Goal: Task Accomplishment & Management: Complete application form

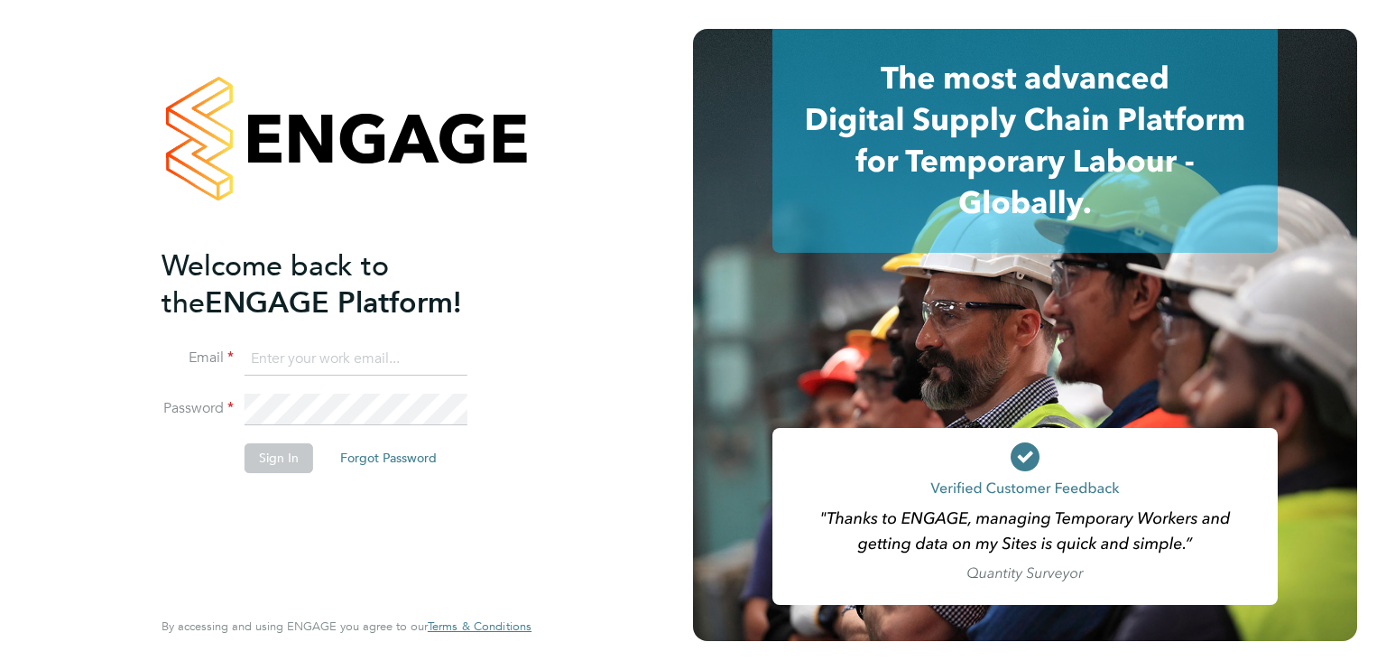
type input "[EMAIL_ADDRESS][DOMAIN_NAME]"
click at [291, 461] on button "Sign In" at bounding box center [279, 457] width 69 height 29
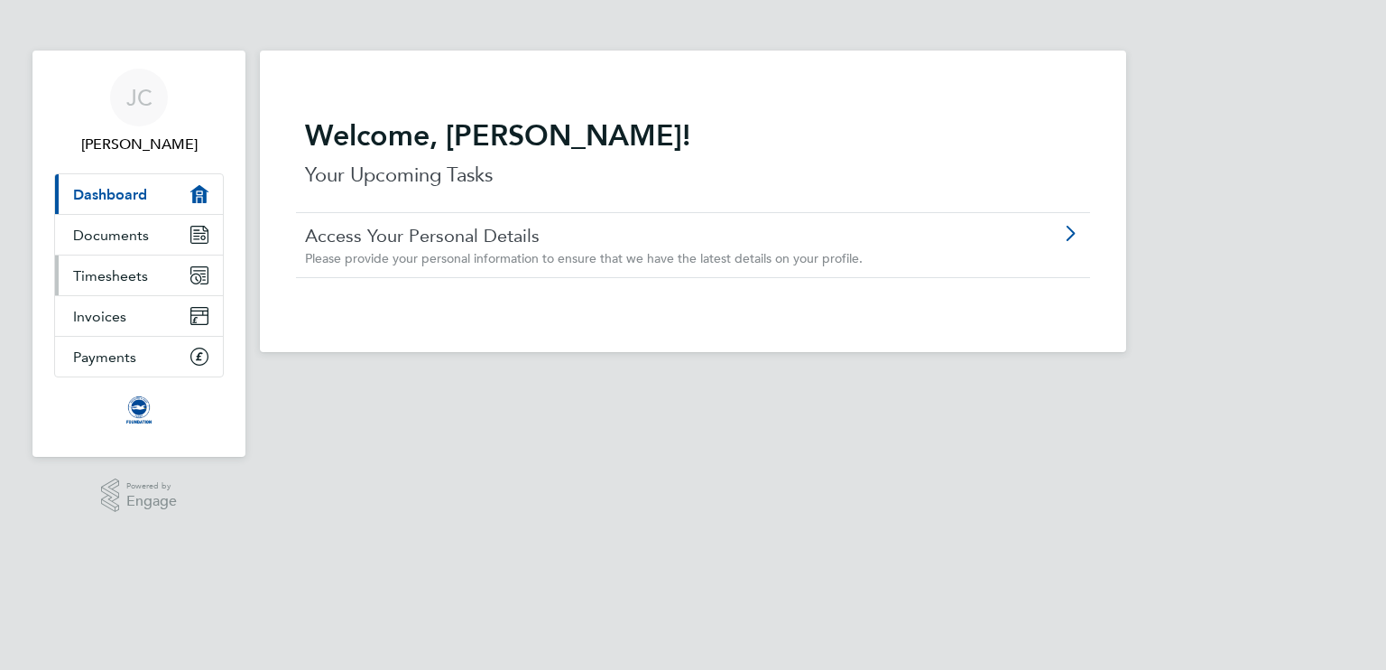
click at [184, 277] on link "Timesheets" at bounding box center [139, 275] width 168 height 40
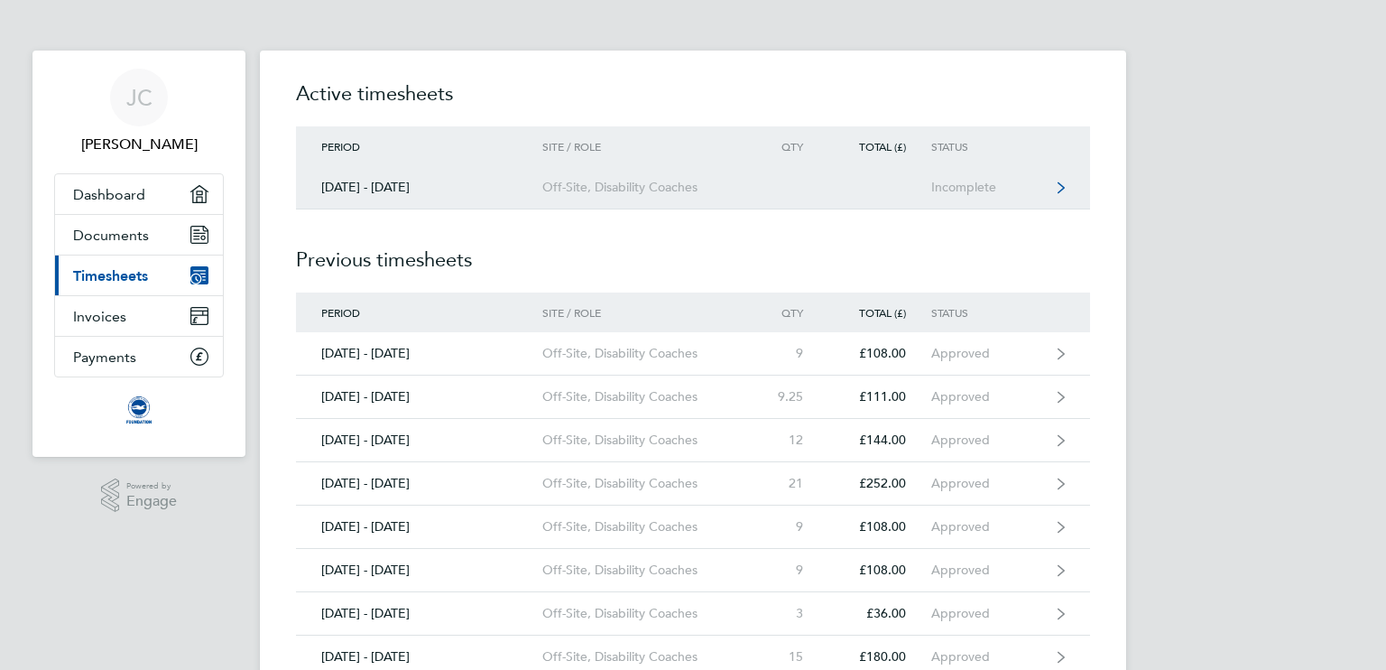
click at [942, 182] on div "Incomplete" at bounding box center [986, 187] width 111 height 15
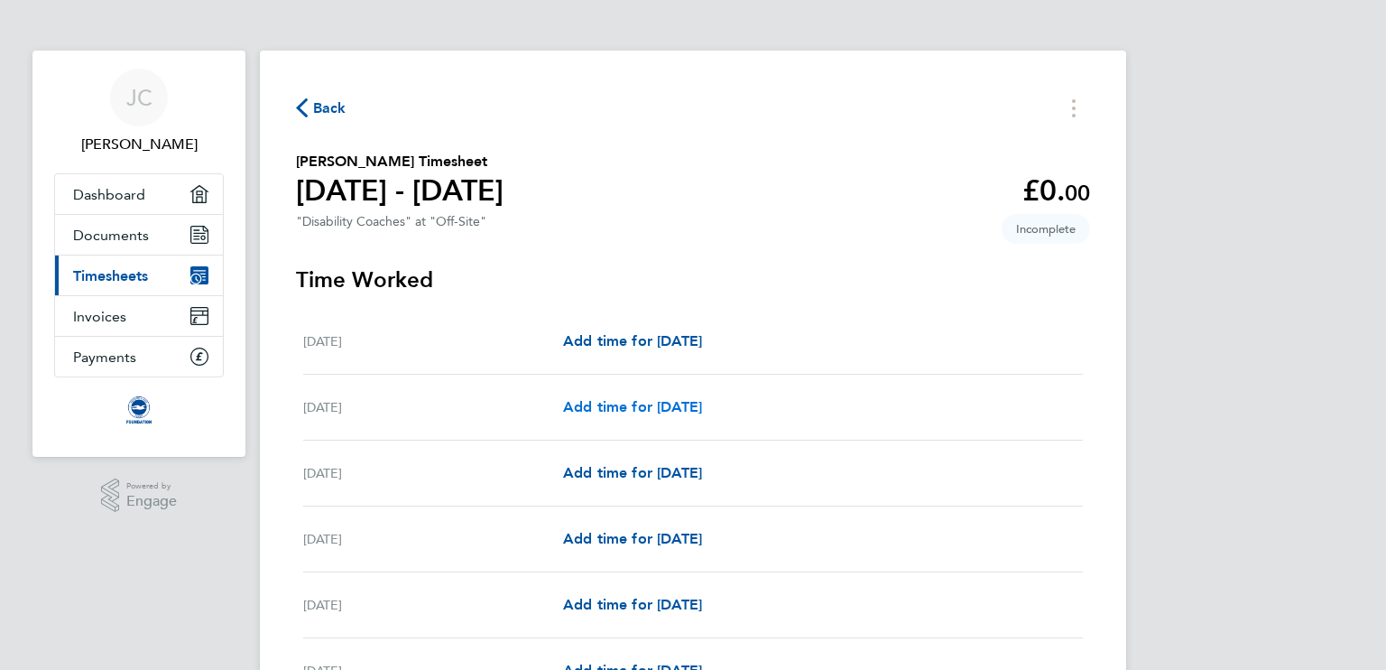
click at [680, 407] on span "Add time for Sat 02 Aug" at bounding box center [632, 406] width 139 height 17
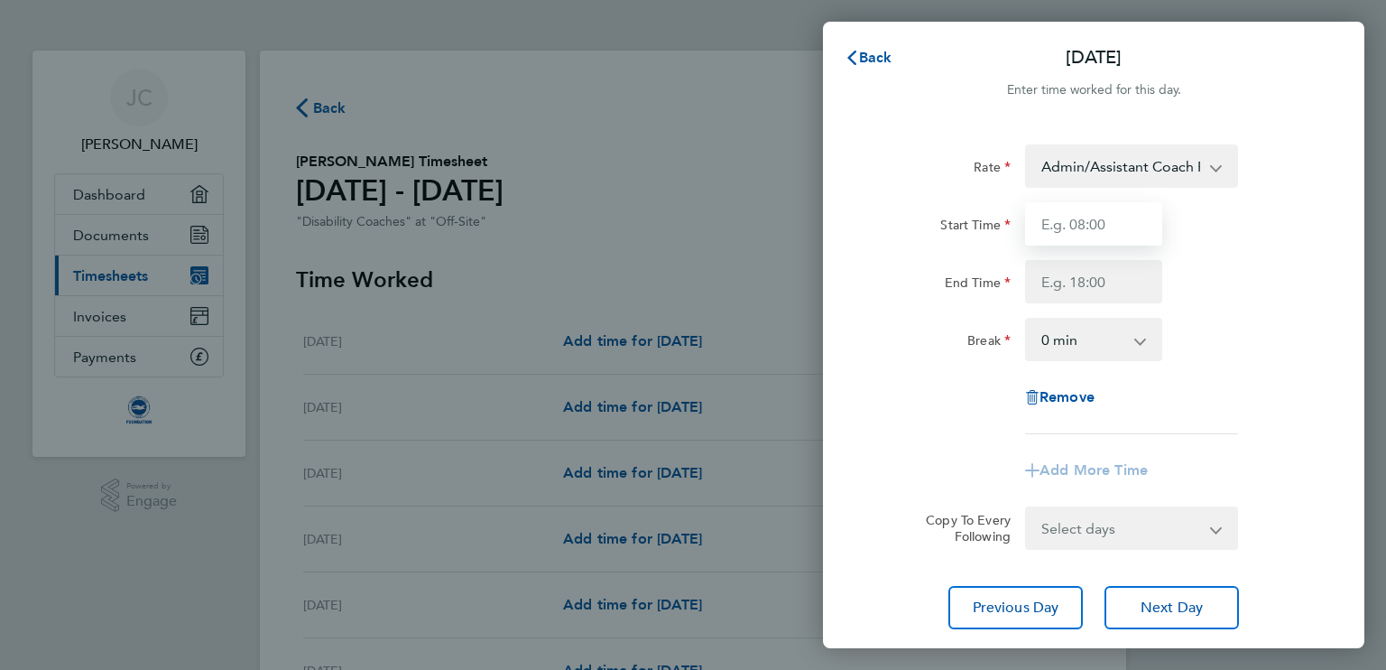
click at [1105, 234] on input "Start Time" at bounding box center [1093, 223] width 137 height 43
type input "07:00"
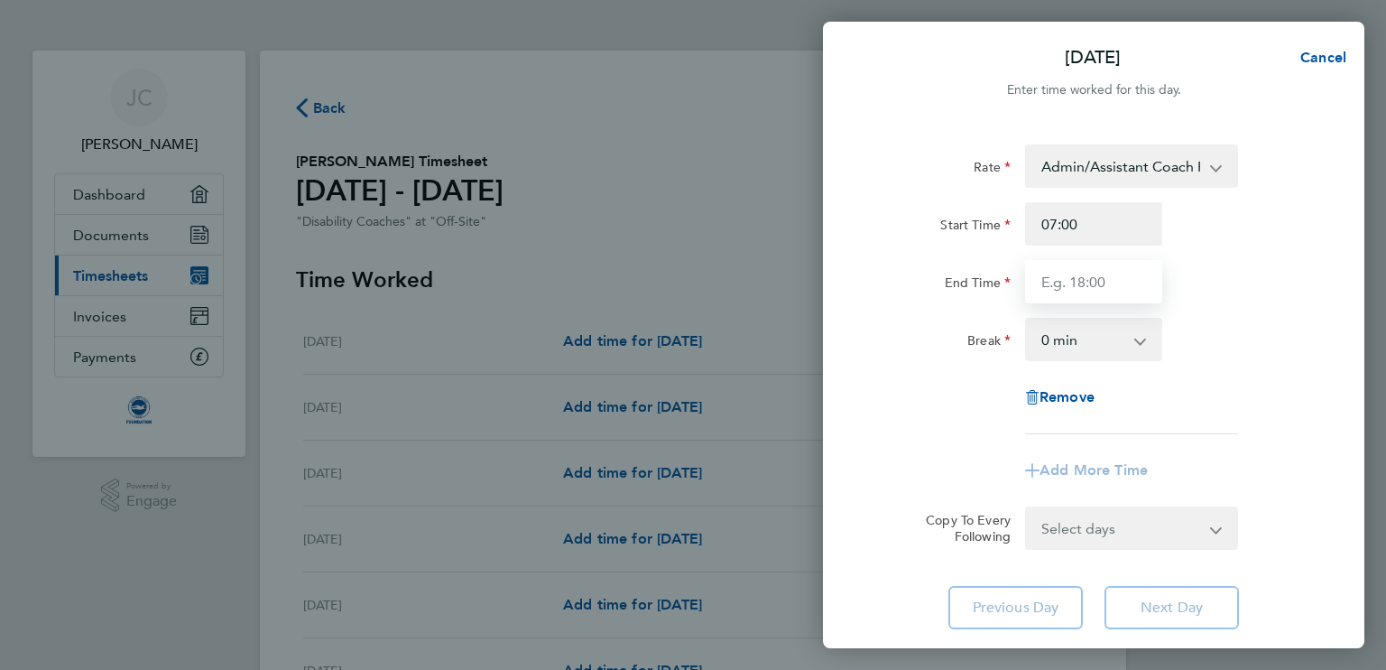
click at [1086, 281] on input "End Time" at bounding box center [1093, 281] width 137 height 43
type input "09:00"
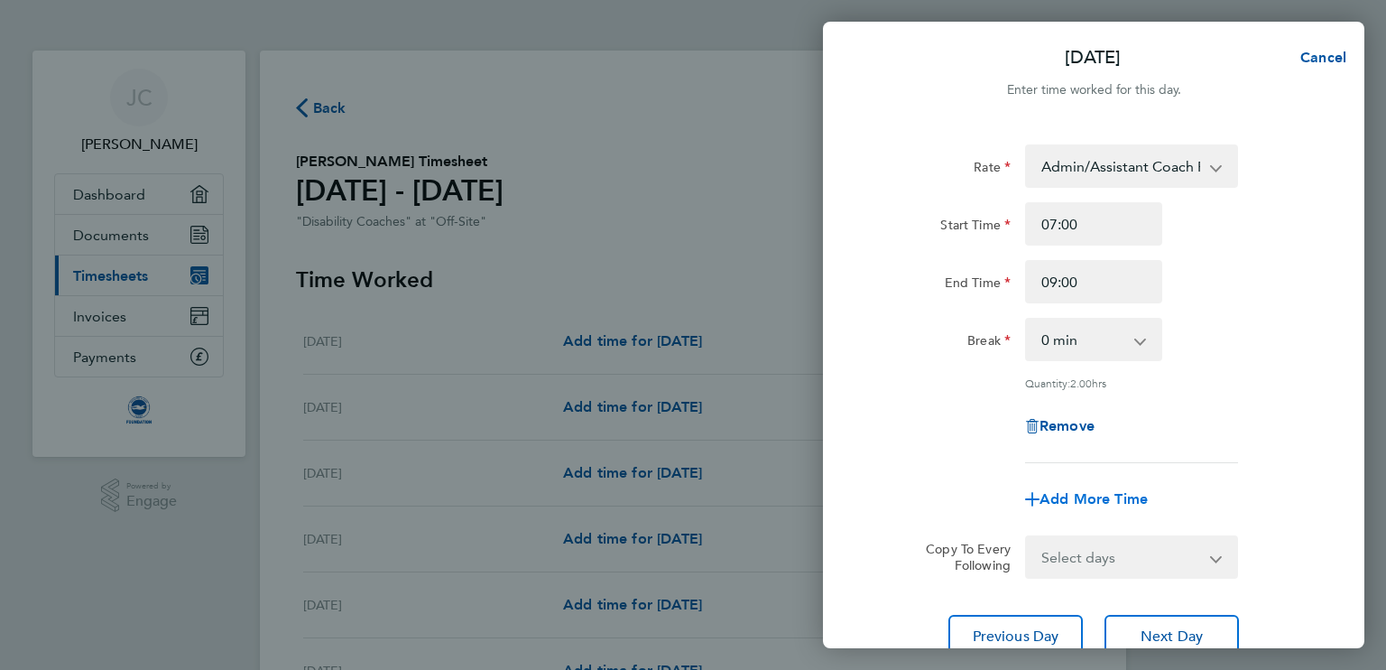
click at [1087, 499] on span "Add More Time" at bounding box center [1094, 498] width 108 height 17
select select "null"
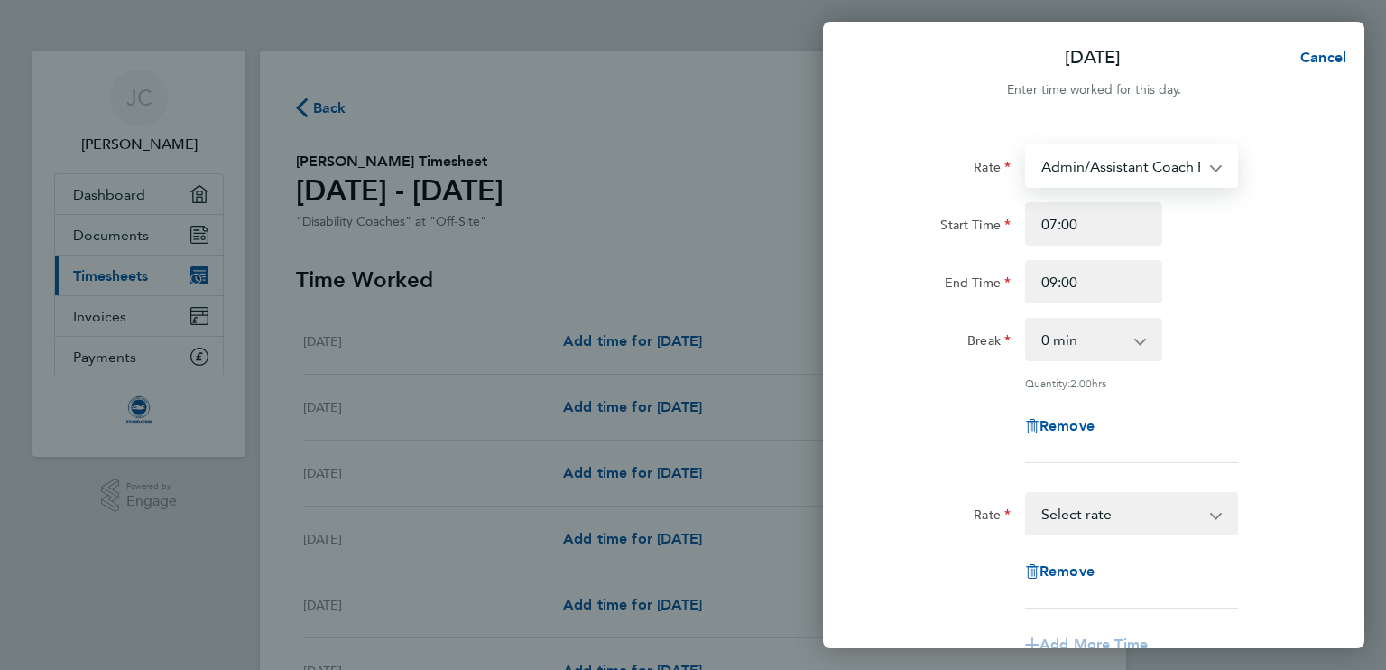
click at [1209, 174] on select "Admin/Assistant Coach Rat - 12.60 Lead Coach Rate - 16.28" at bounding box center [1121, 166] width 188 height 40
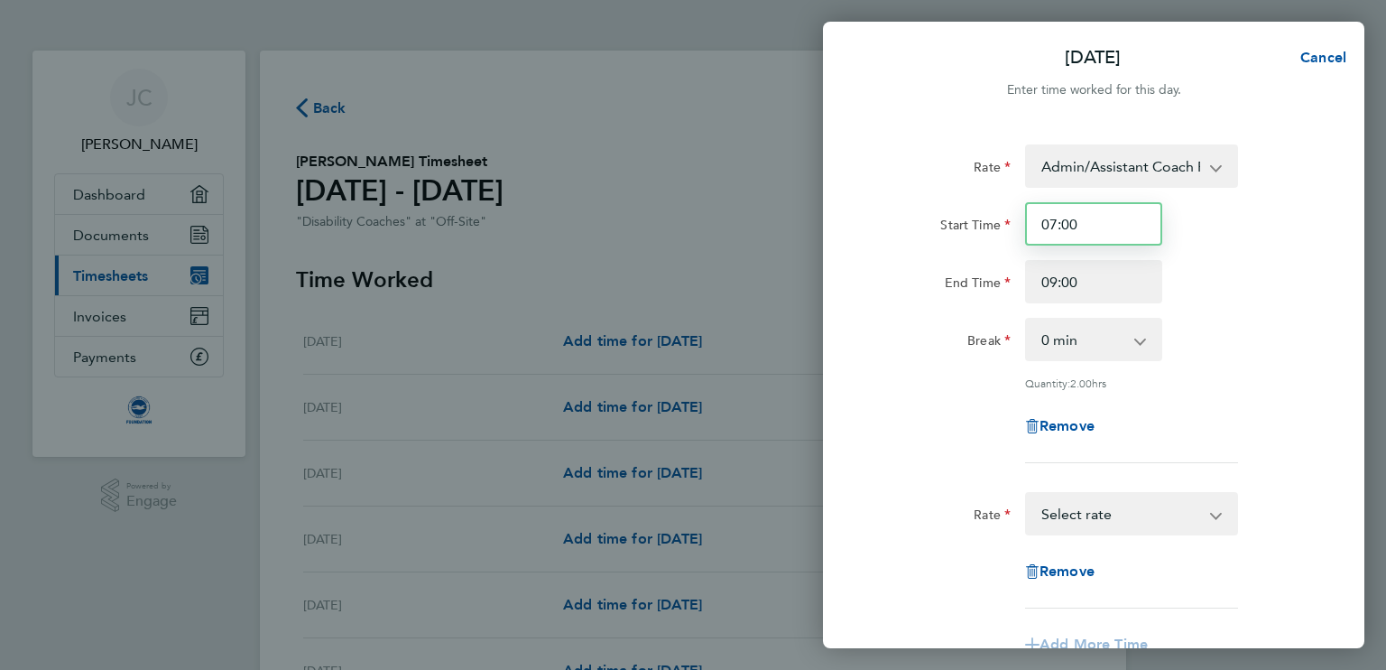
click at [1116, 222] on input "07:00" at bounding box center [1093, 223] width 137 height 43
type input "0"
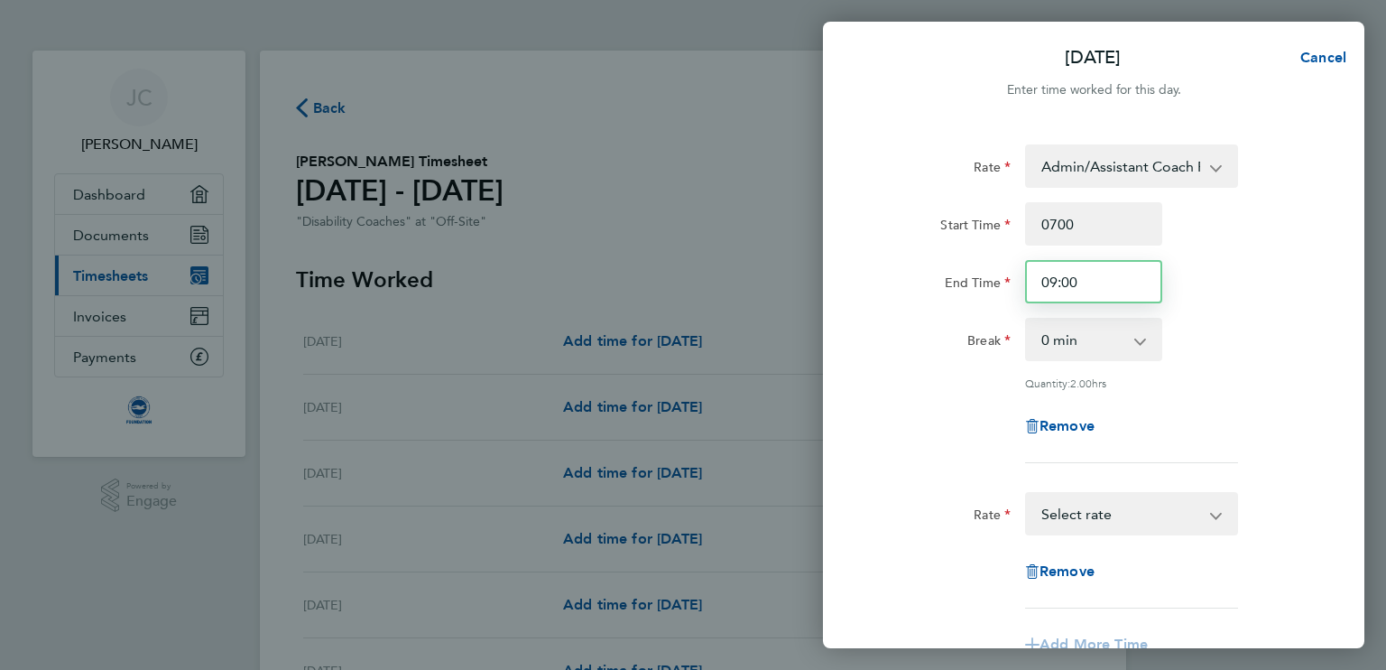
type input "07:00"
click at [1094, 274] on input "09:00" at bounding box center [1093, 281] width 137 height 43
type input "0"
type input "17:00"
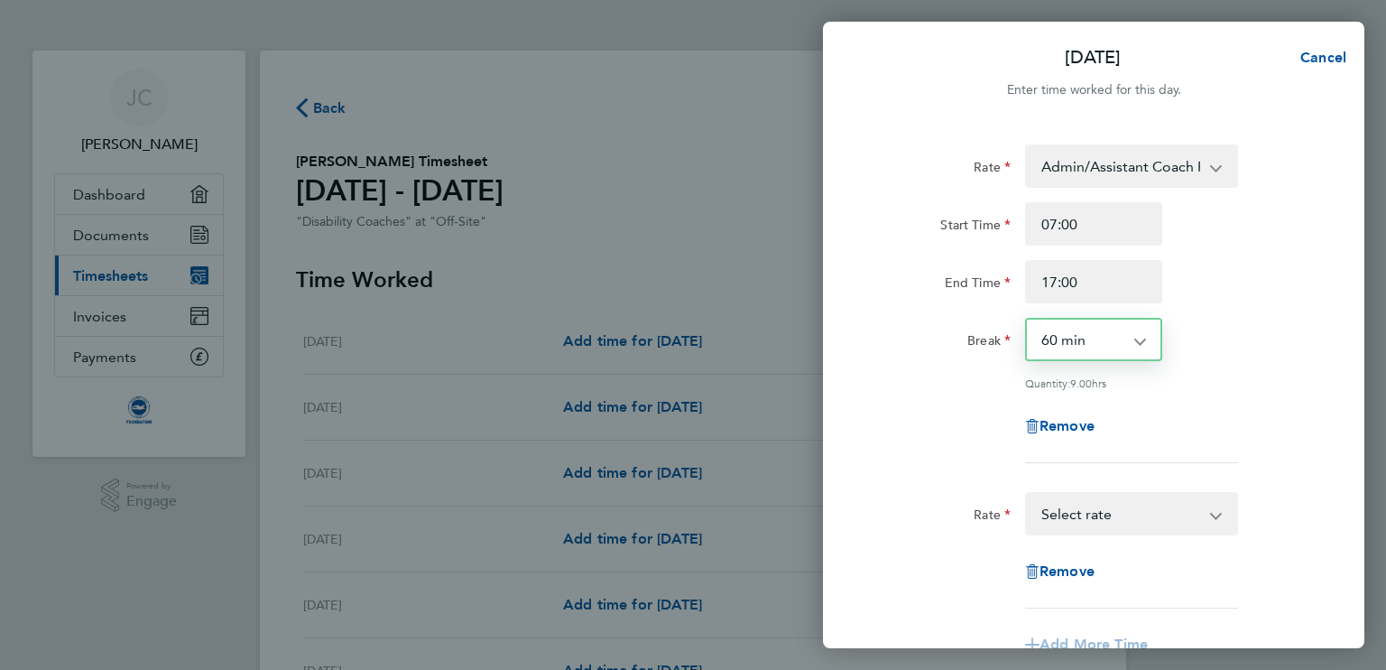
click at [1146, 339] on app-icon-cross-button at bounding box center [1150, 339] width 22 height 40
click at [1142, 340] on app-icon-cross-button at bounding box center [1150, 339] width 22 height 40
click at [1137, 343] on select "0 min 15 min 30 min 45 min 60 min 75 min 90 min" at bounding box center [1083, 339] width 112 height 40
select select "0"
click at [1027, 319] on select "0 min 15 min 30 min 45 min 60 min 75 min 90 min" at bounding box center [1083, 339] width 112 height 40
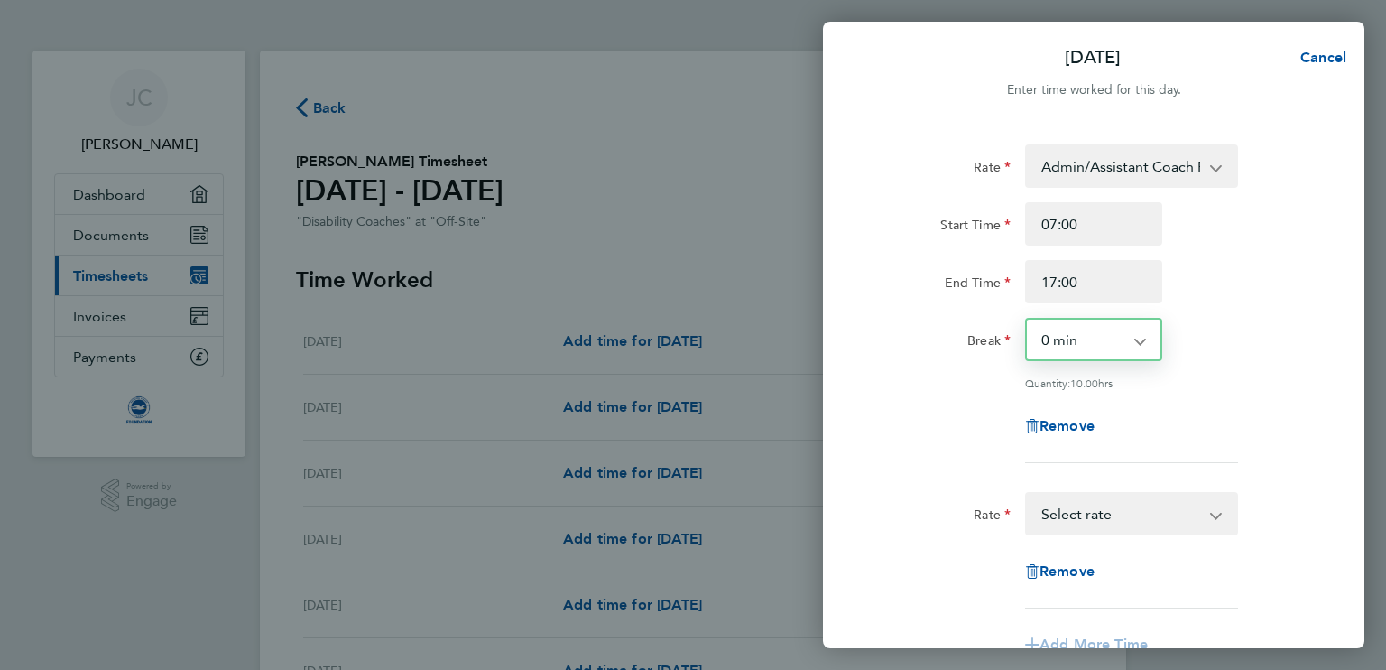
click at [723, 227] on div "Sat 02 Aug Cancel Enter time worked for this day. Rate Admin/Assistant Coach Ra…" at bounding box center [693, 335] width 1386 height 670
click at [1314, 512] on div "Rate Admin/Assistant Coach Rat - 12.60 Lead Coach Rate - 16.28 Select rate" at bounding box center [1093, 513] width 455 height 43
click at [1224, 515] on app-icon-cross-button at bounding box center [1226, 514] width 22 height 40
click at [1215, 514] on app-icon-cross-button at bounding box center [1226, 514] width 22 height 40
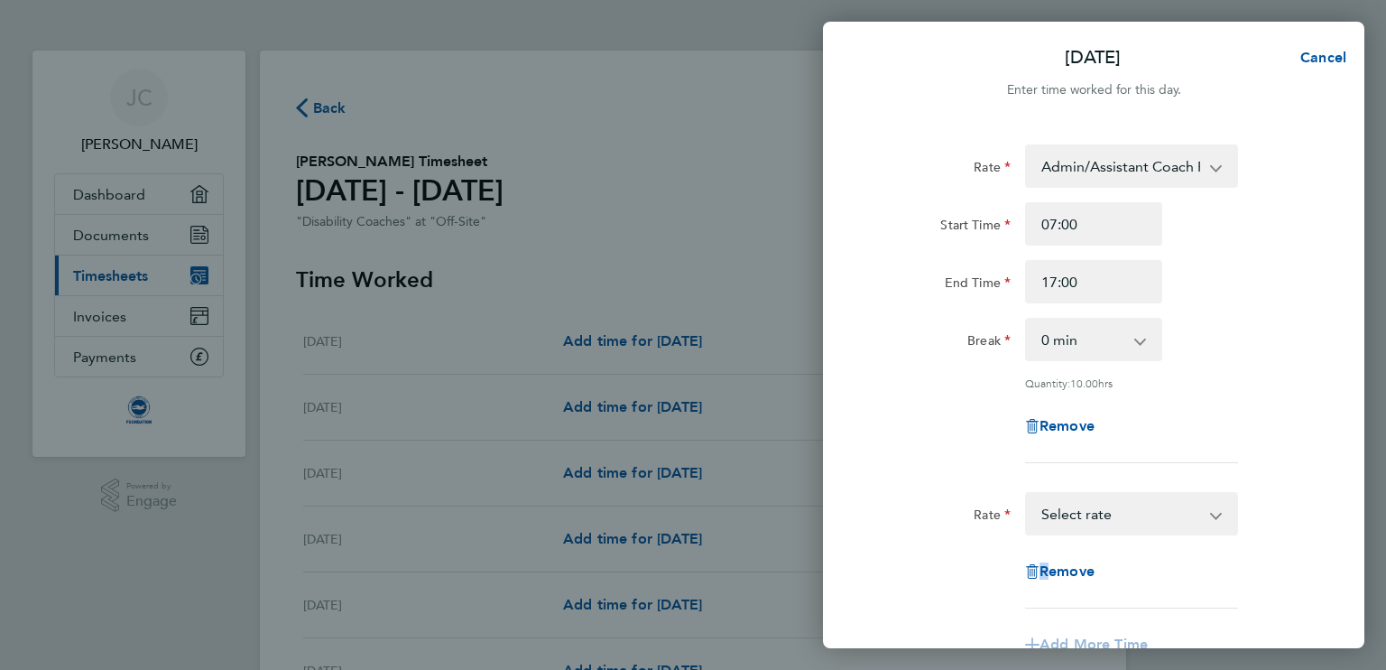
click at [1215, 514] on app-icon-cross-button at bounding box center [1226, 514] width 22 height 40
click at [1220, 176] on app-icon-cross-button at bounding box center [1226, 166] width 22 height 40
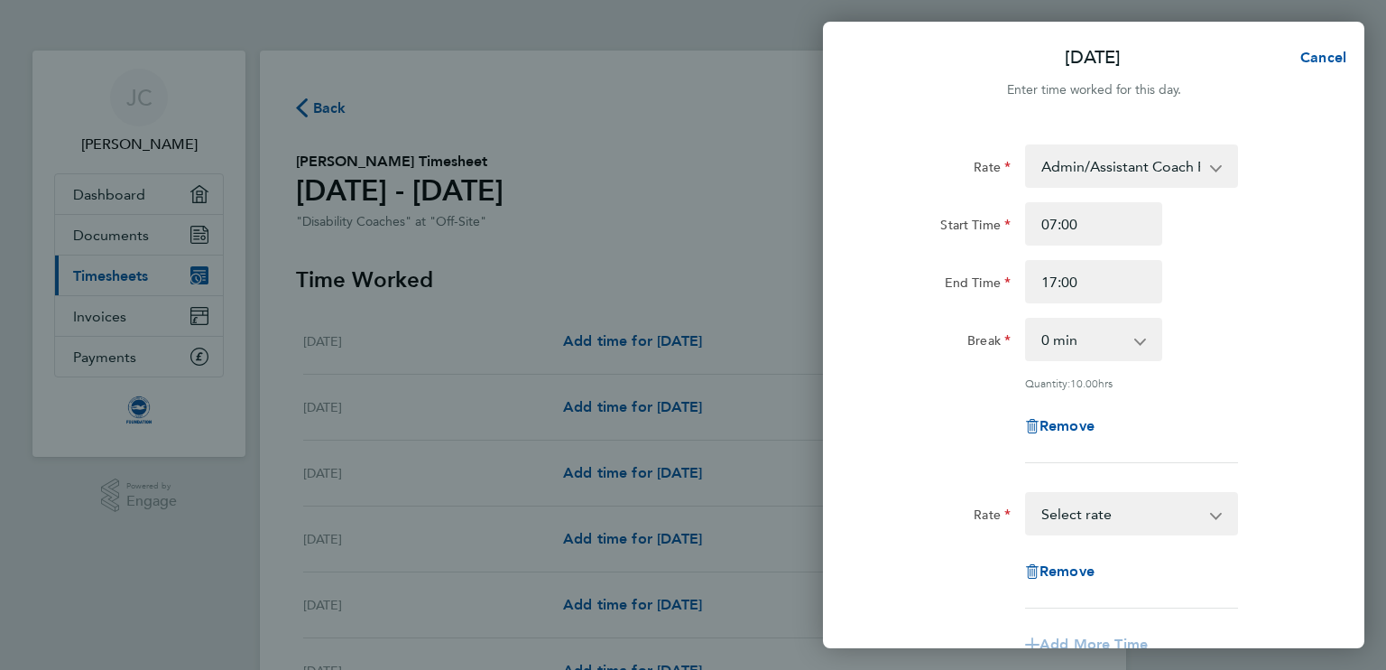
click at [1238, 437] on div "Remove" at bounding box center [1093, 425] width 455 height 43
drag, startPoint x: 1238, startPoint y: 437, endPoint x: 1242, endPoint y: 483, distance: 46.2
click at [1242, 483] on form "Rate Admin/Assistant Coach Rat - 12.60 Lead Coach Rate - 16.28 Start Time 07:00…" at bounding box center [1094, 433] width 440 height 579
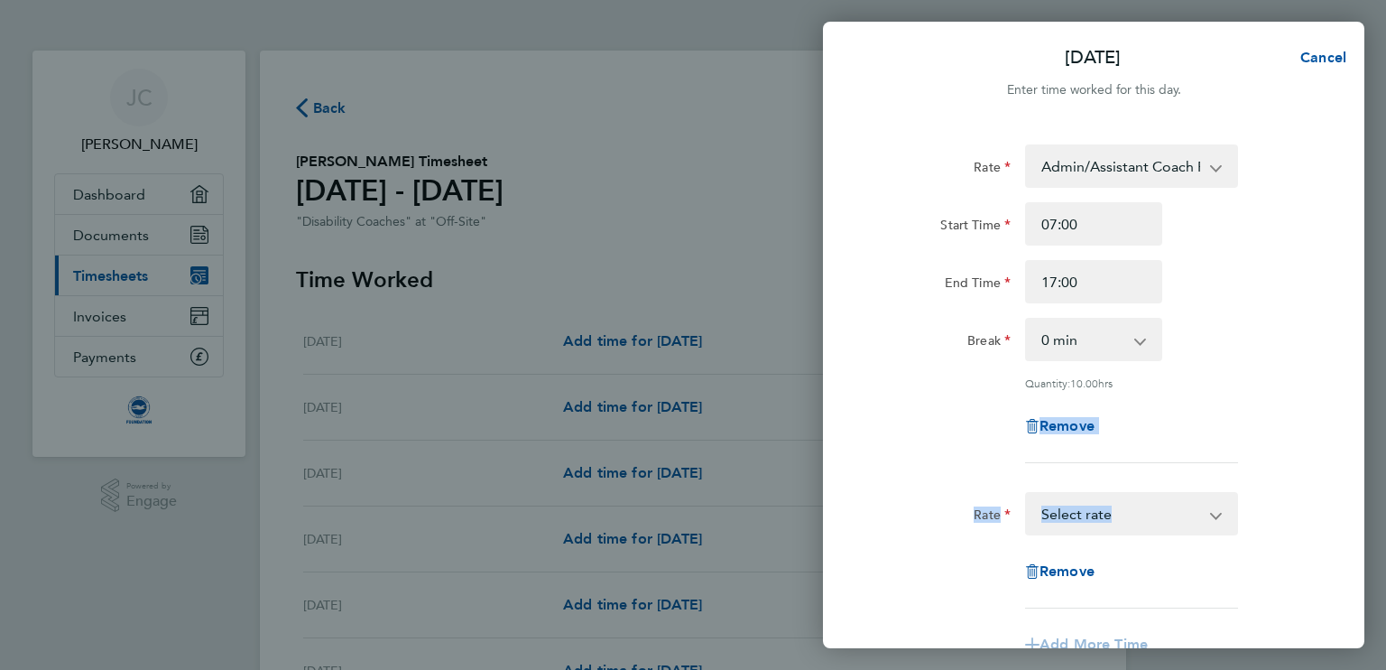
drag, startPoint x: 1242, startPoint y: 483, endPoint x: 1250, endPoint y: 390, distance: 93.3
click at [1250, 390] on form "Rate Admin/Assistant Coach Rat - 12.60 Lead Coach Rate - 16.28 Start Time 07:00…" at bounding box center [1094, 433] width 440 height 579
click at [1267, 385] on div "Quantity: 10.00 hrs" at bounding box center [1093, 382] width 455 height 14
click at [1312, 56] on span "Cancel" at bounding box center [1320, 57] width 51 height 17
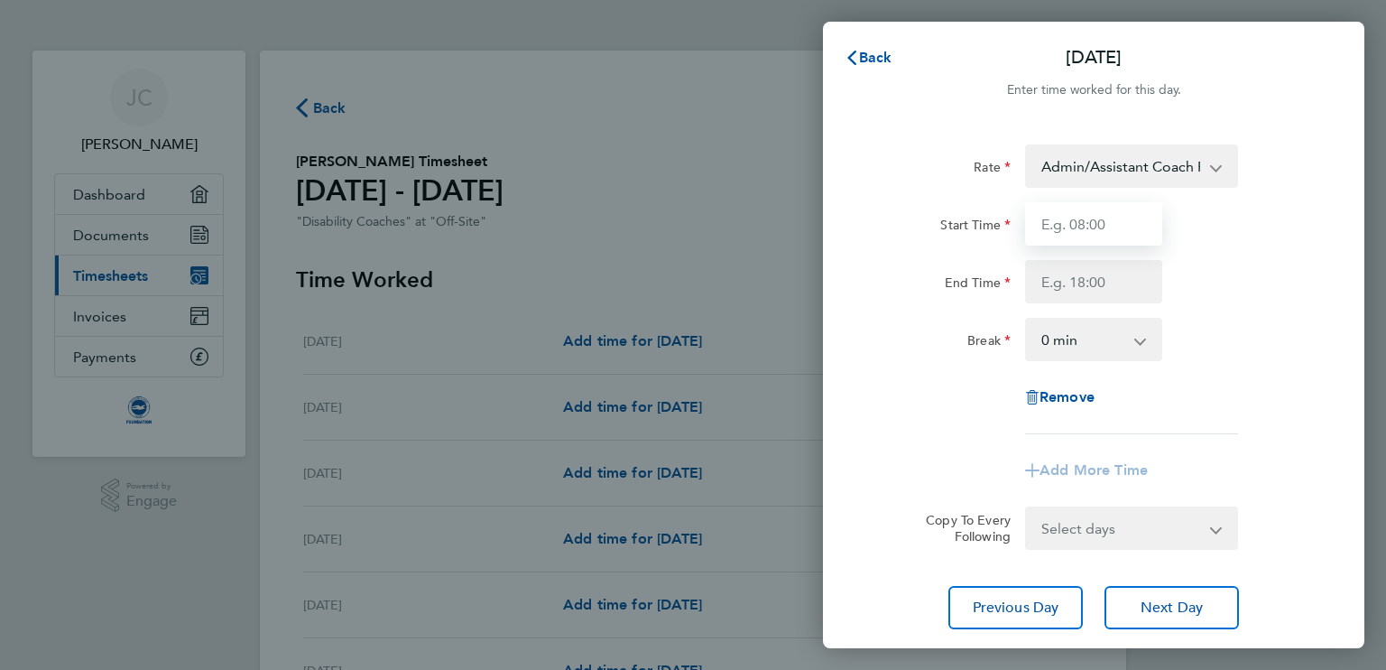
click at [1111, 217] on input "Start Time" at bounding box center [1093, 223] width 137 height 43
type input "07:00"
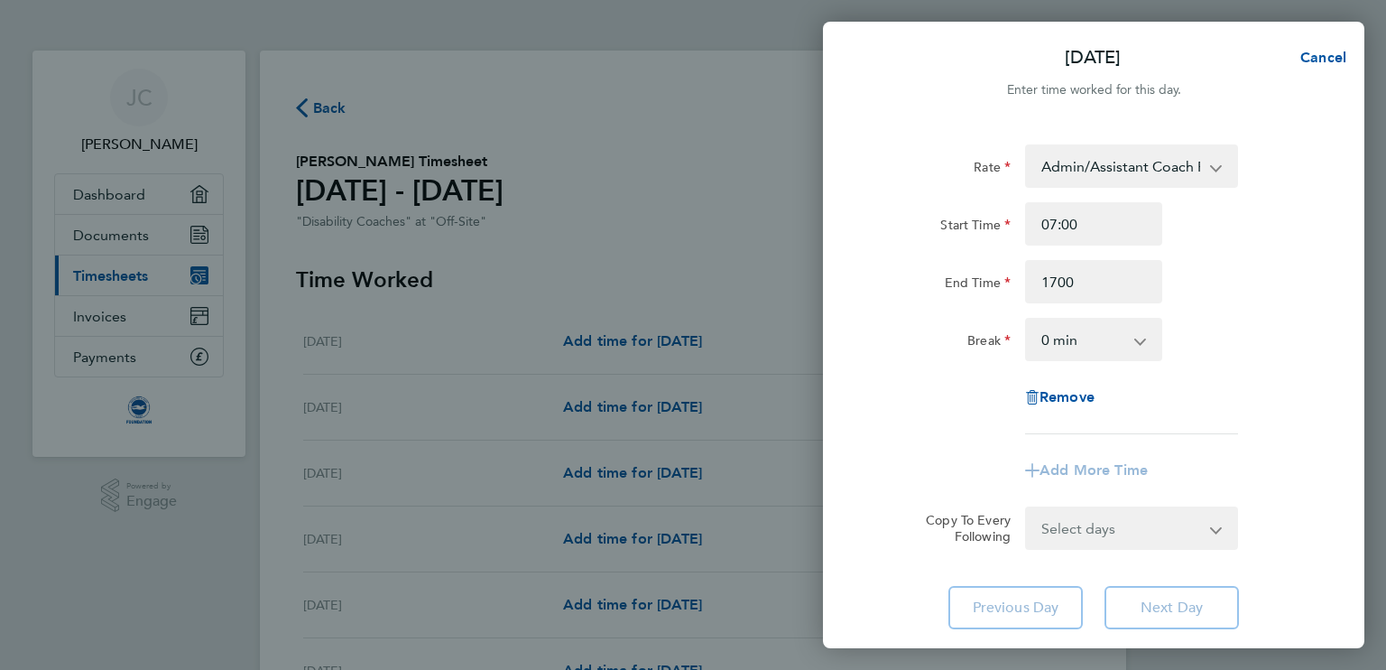
type input "17:00"
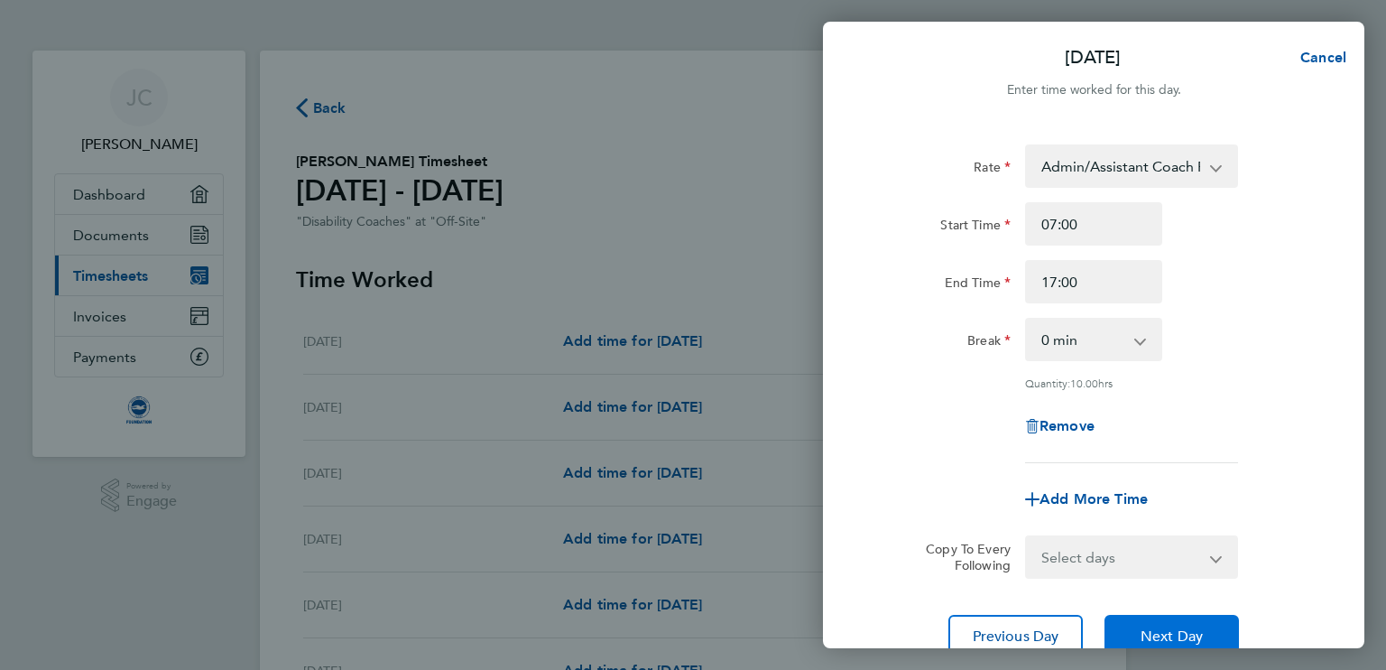
click at [1171, 630] on span "Next Day" at bounding box center [1172, 636] width 62 height 18
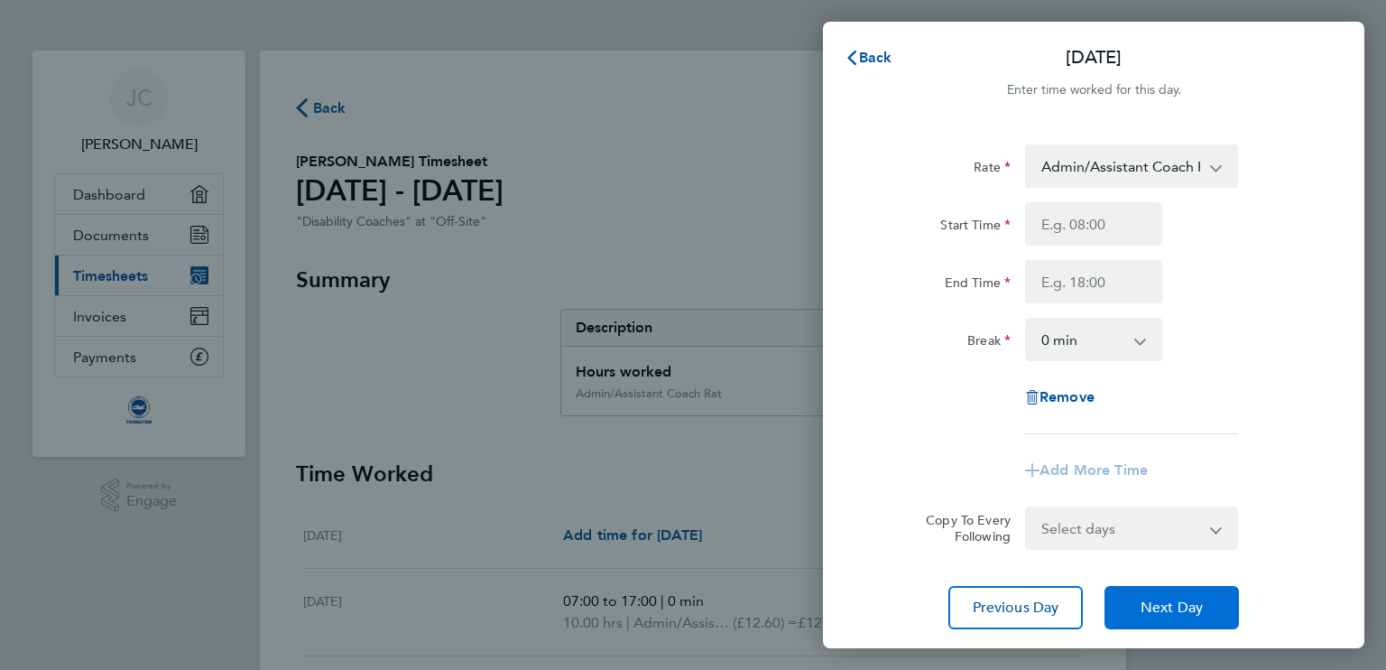
click at [1171, 617] on button "Next Day" at bounding box center [1172, 607] width 134 height 43
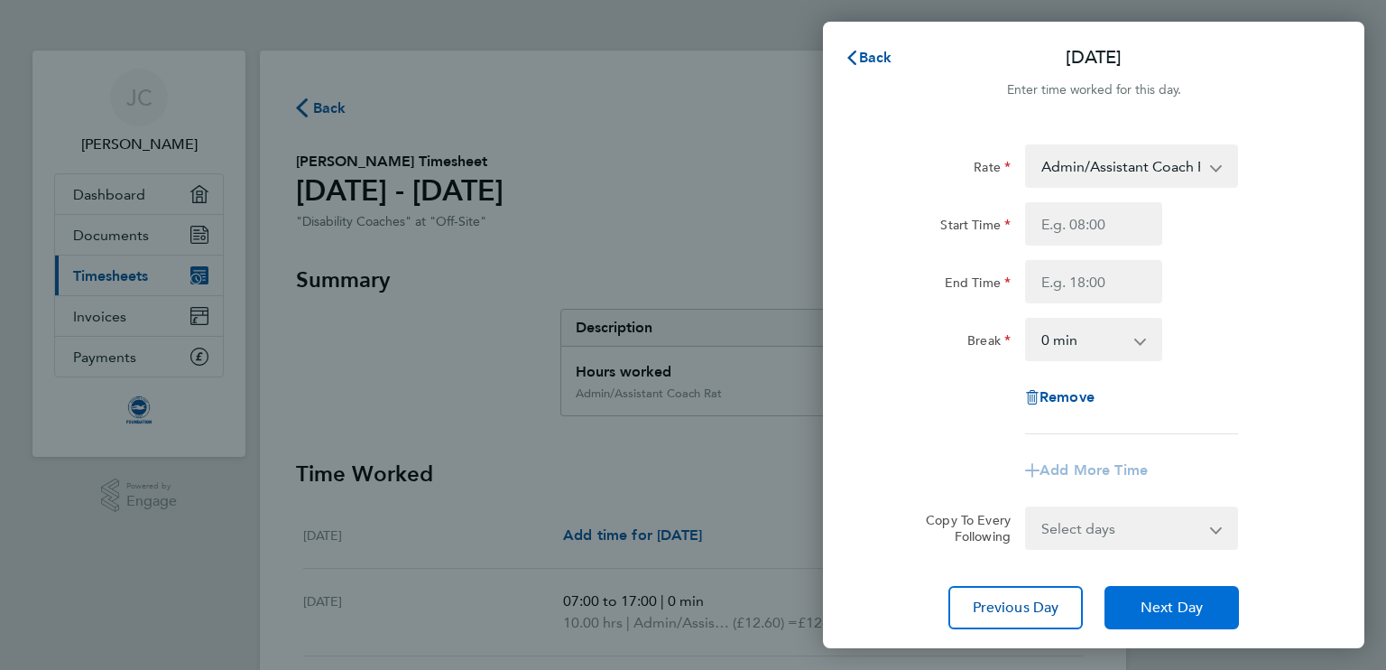
click at [1171, 617] on button "Next Day" at bounding box center [1172, 607] width 134 height 43
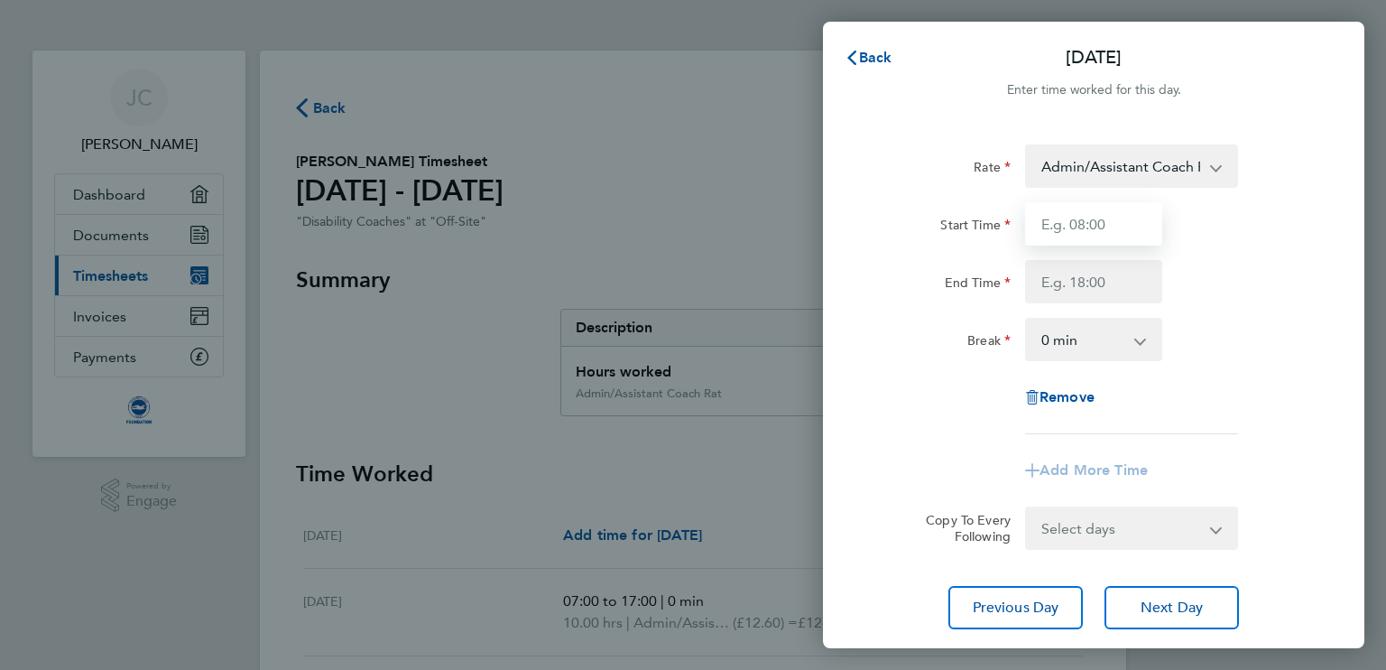
click at [1134, 225] on input "Start Time" at bounding box center [1093, 223] width 137 height 43
type input "08:45"
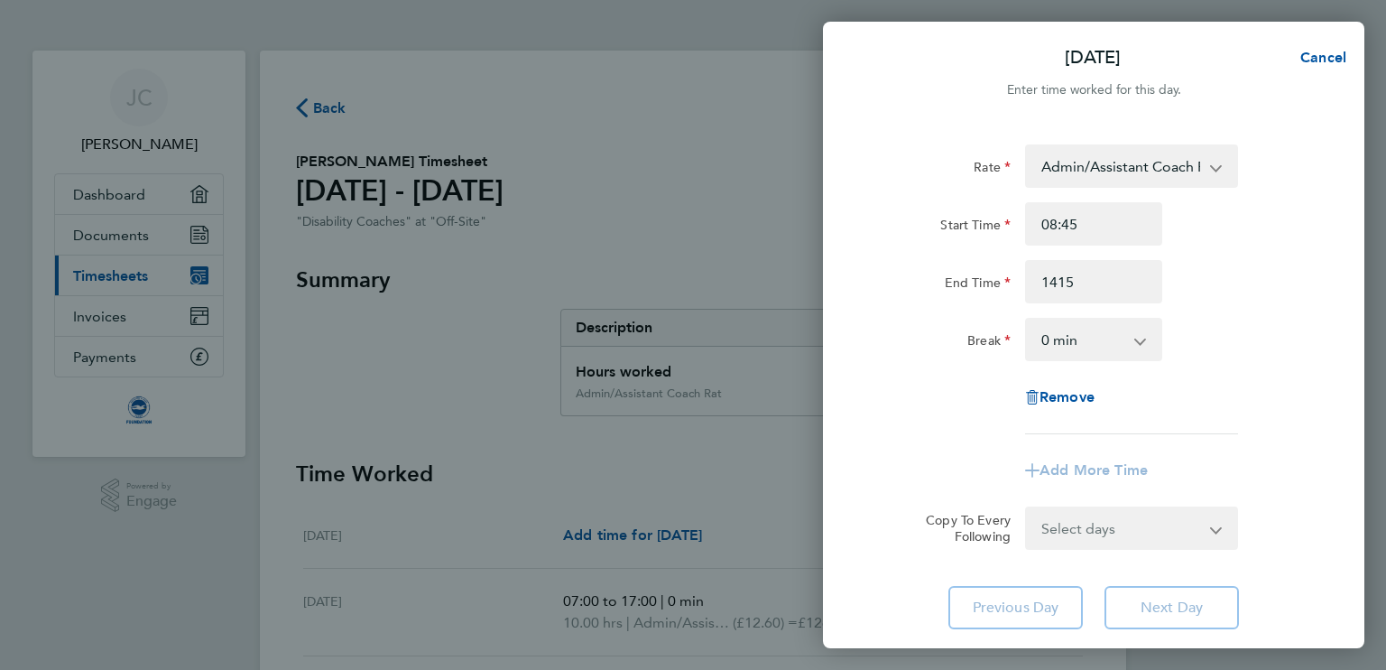
type input "14:15"
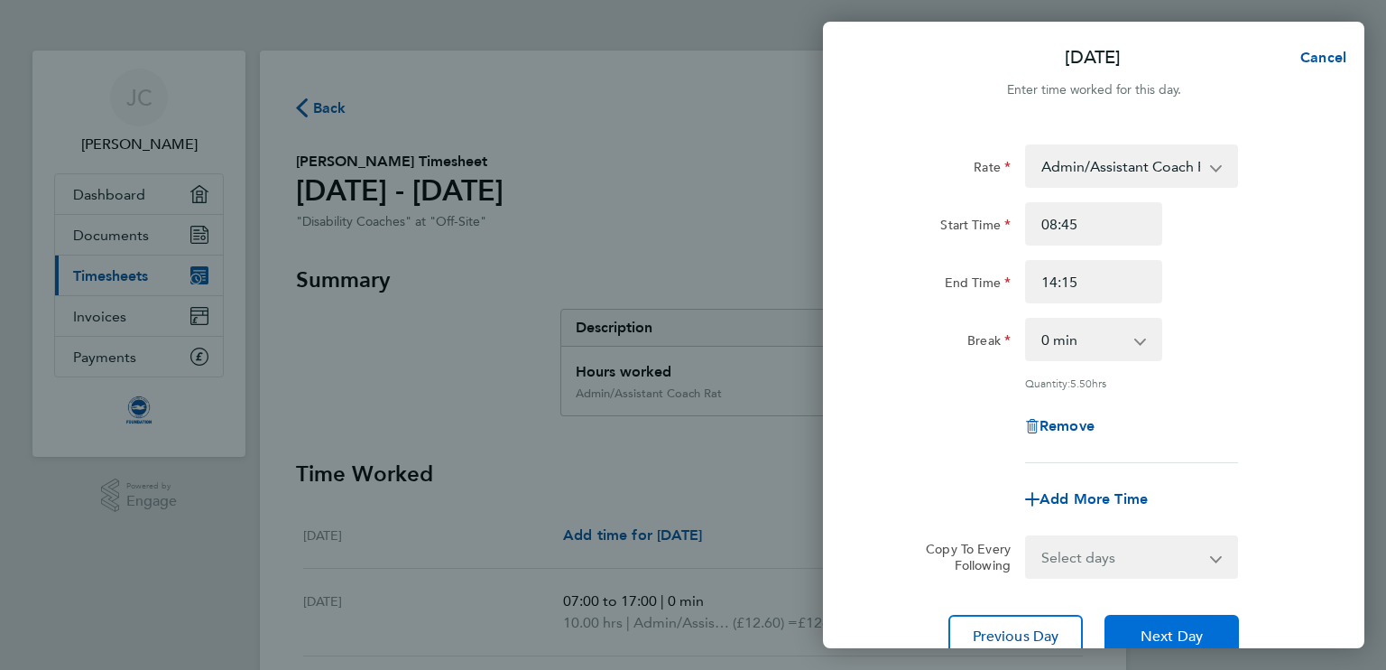
click at [1166, 627] on span "Next Day" at bounding box center [1172, 636] width 62 height 18
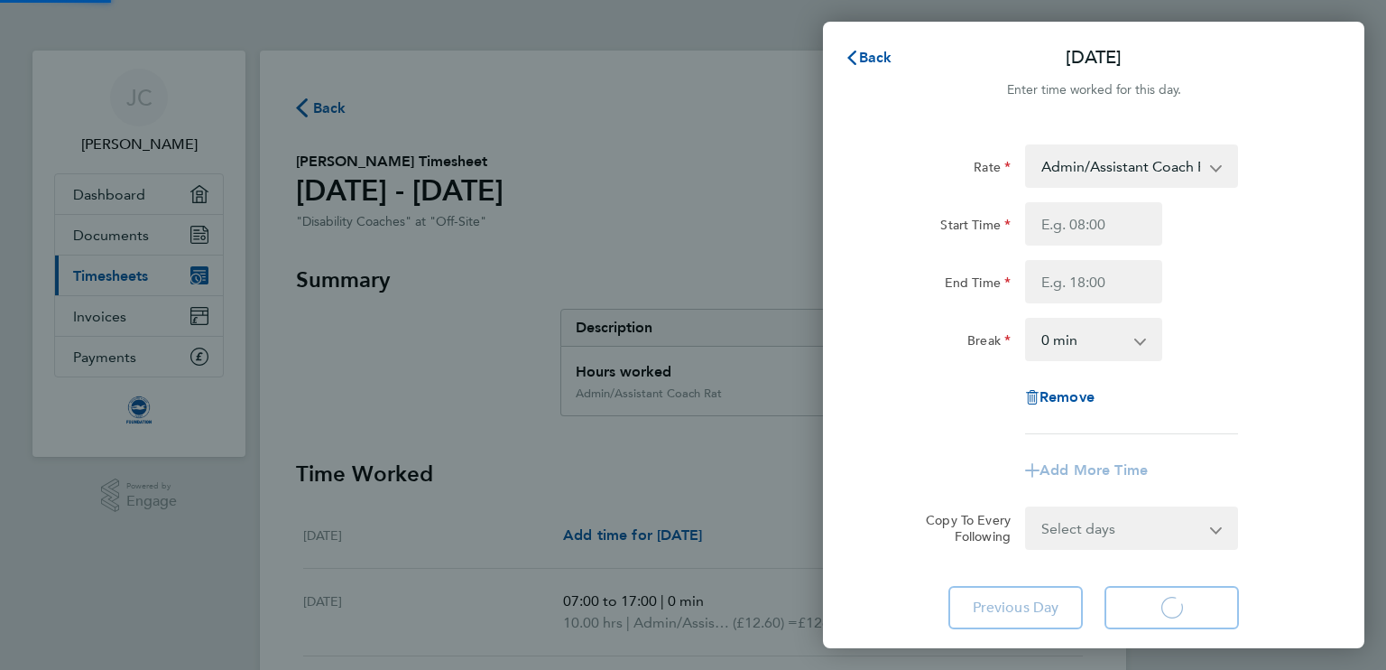
click at [1166, 625] on app-form-button "Next Day Loading" at bounding box center [1166, 607] width 145 height 43
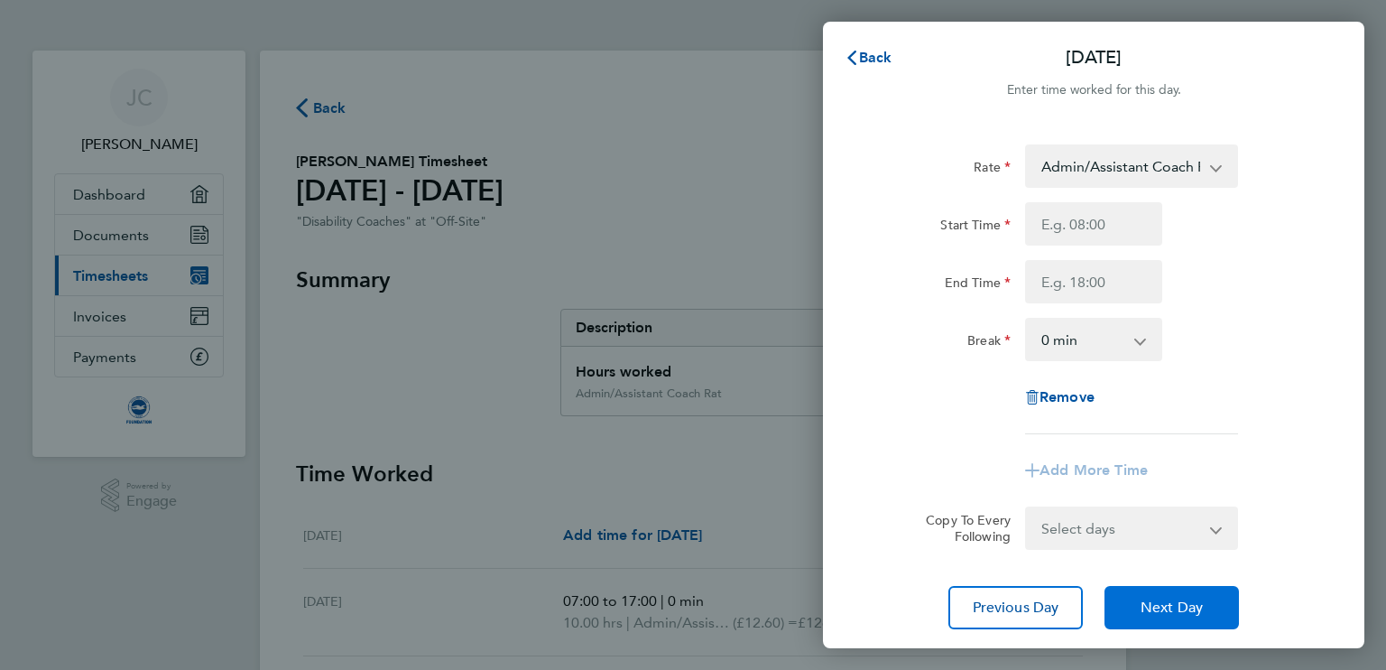
click at [1166, 625] on button "Next Day" at bounding box center [1172, 607] width 134 height 43
click at [1166, 612] on span "Next Day" at bounding box center [1172, 607] width 62 height 18
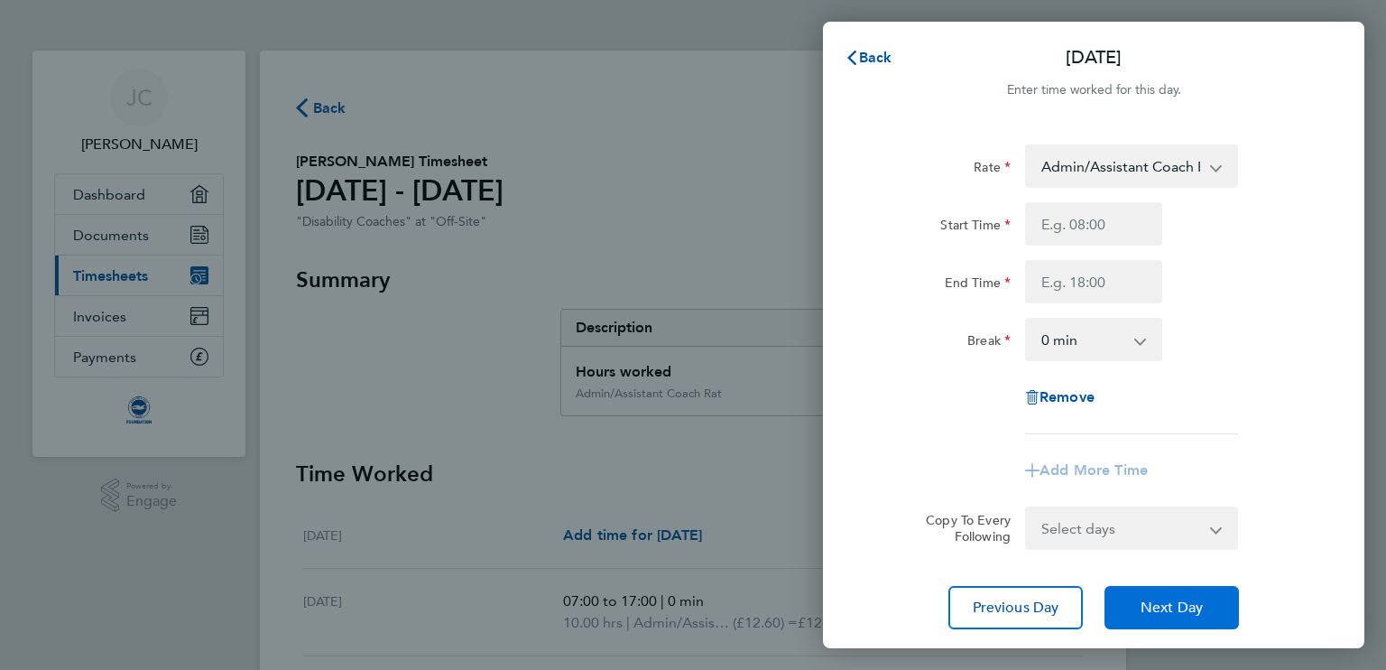
click at [1166, 612] on span "Next Day" at bounding box center [1172, 607] width 62 height 18
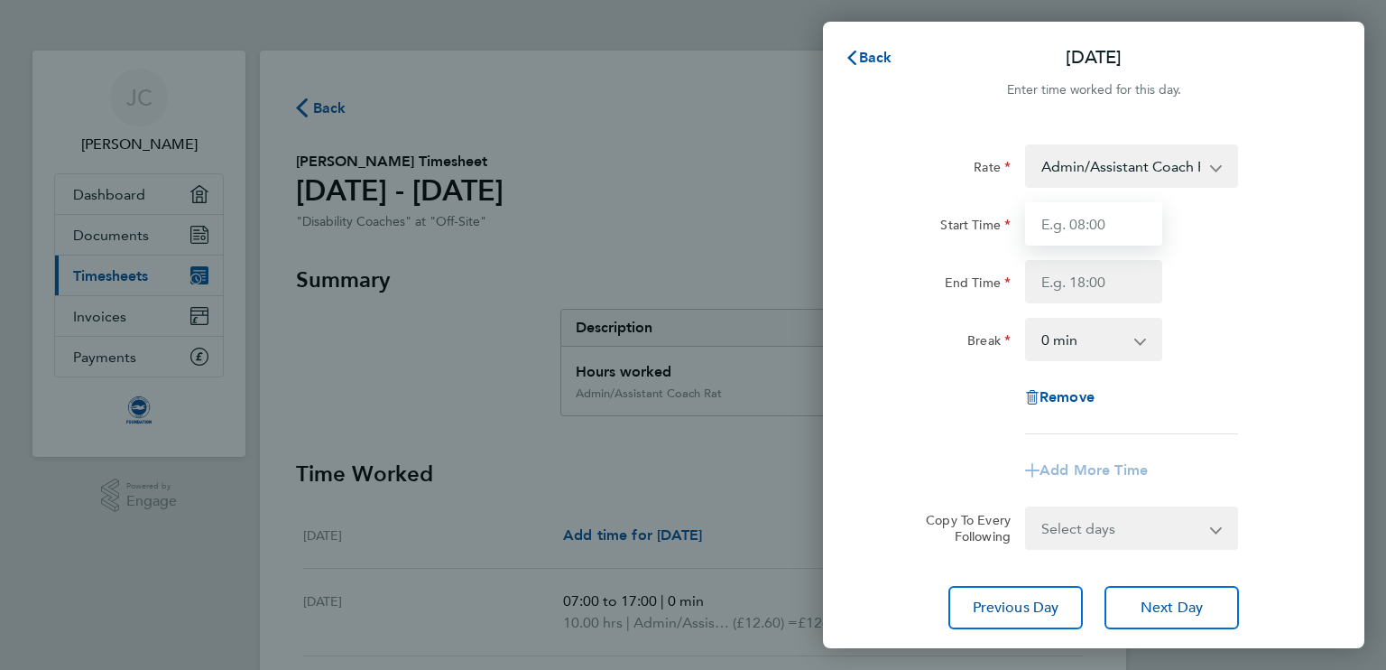
click at [1110, 230] on input "Start Time" at bounding box center [1093, 223] width 137 height 43
type input "08:45"
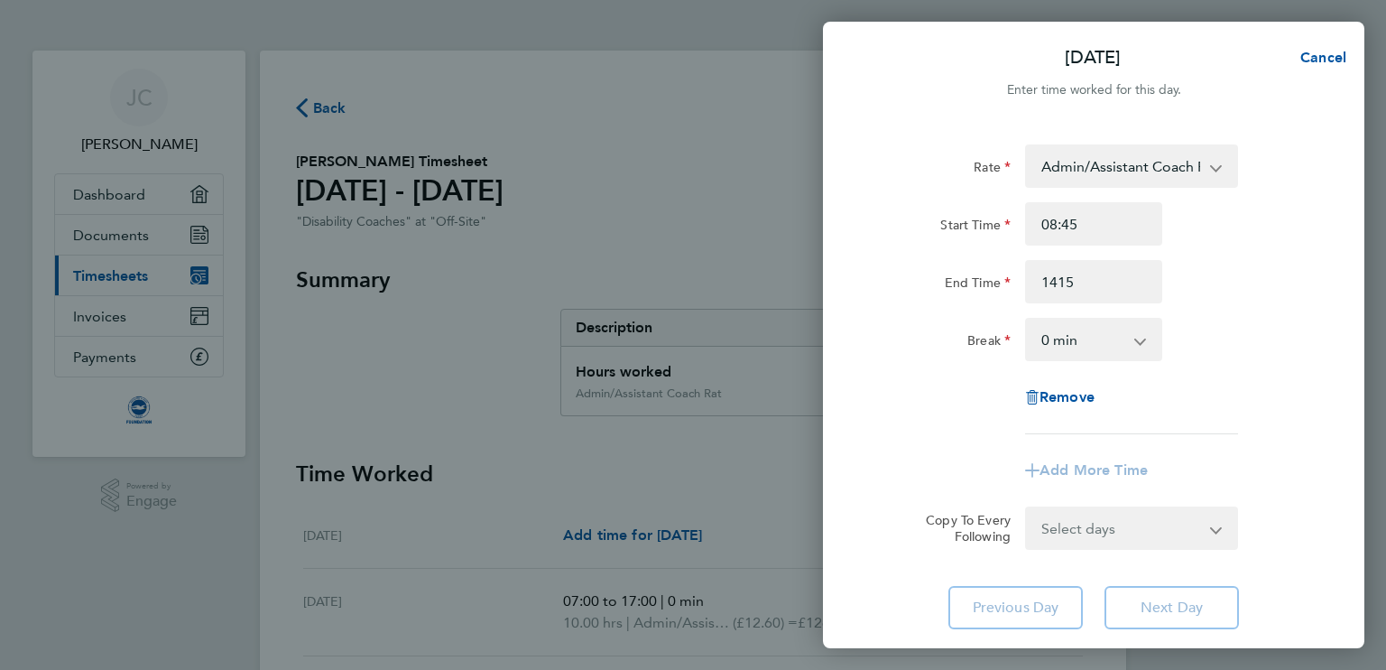
type input "14:15"
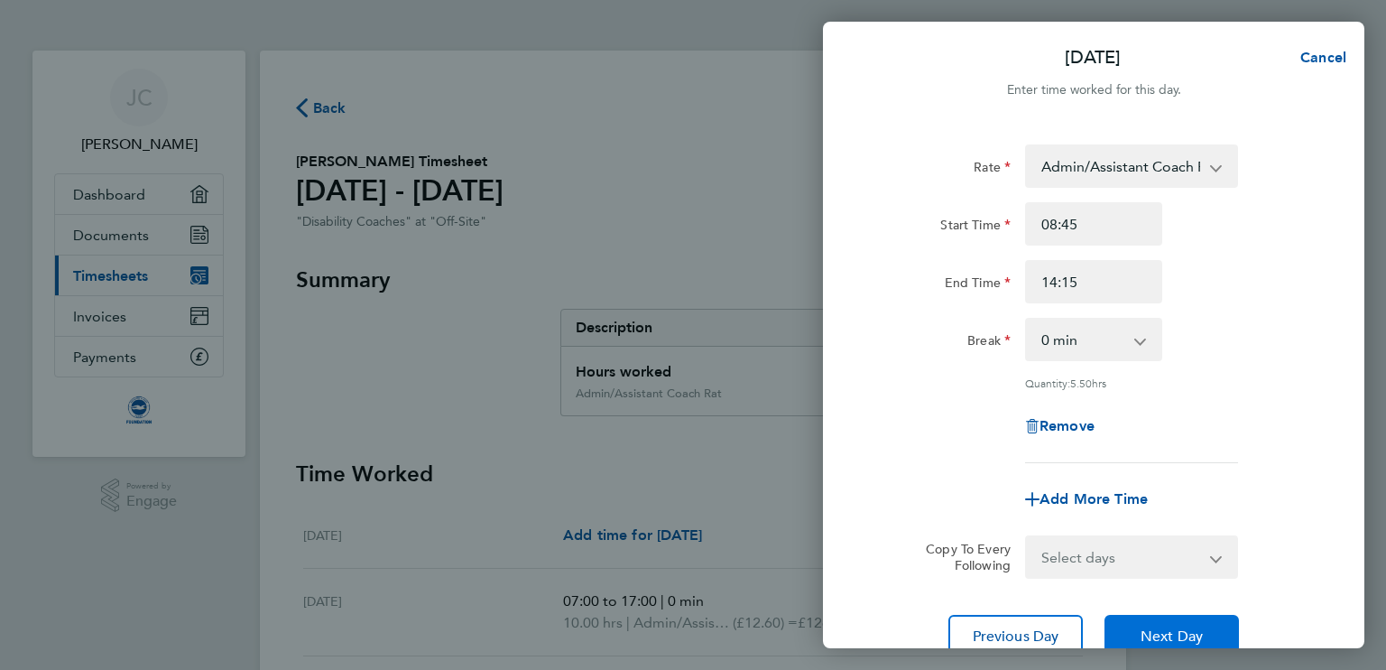
click at [1178, 628] on span "Next Day" at bounding box center [1172, 636] width 62 height 18
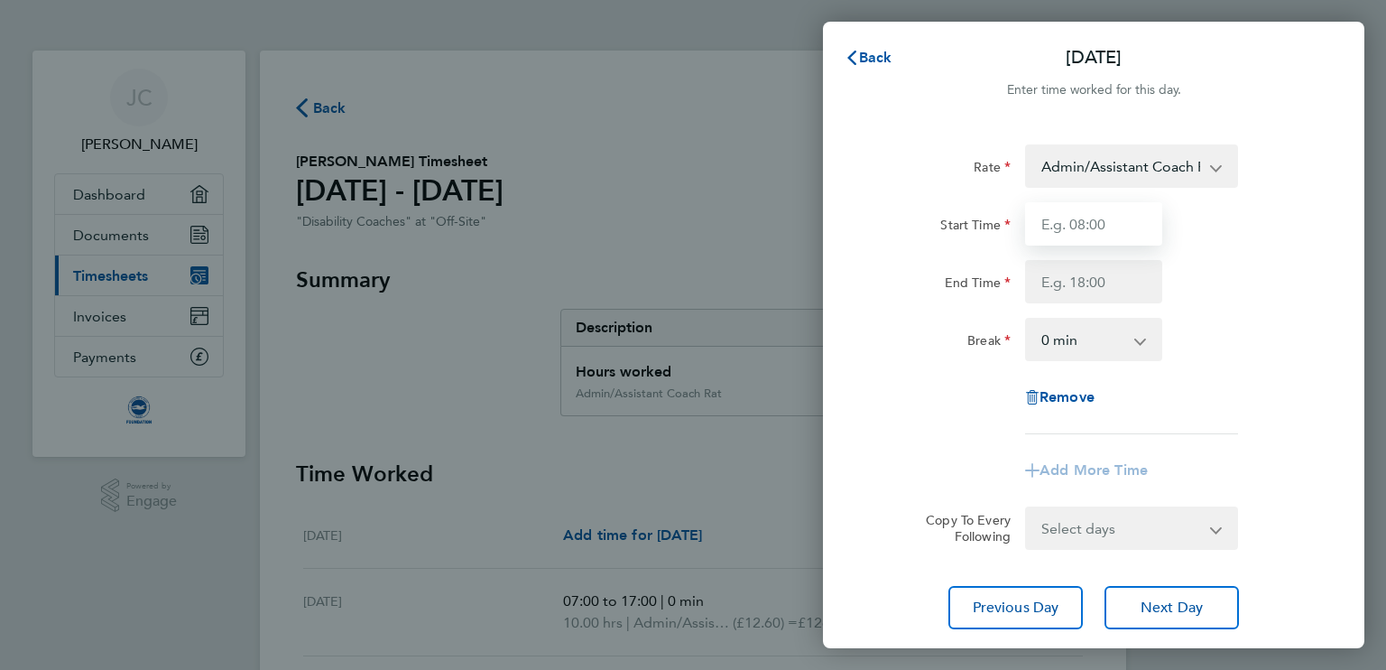
click at [1097, 222] on input "Start Time" at bounding box center [1093, 223] width 137 height 43
type input "13:00"
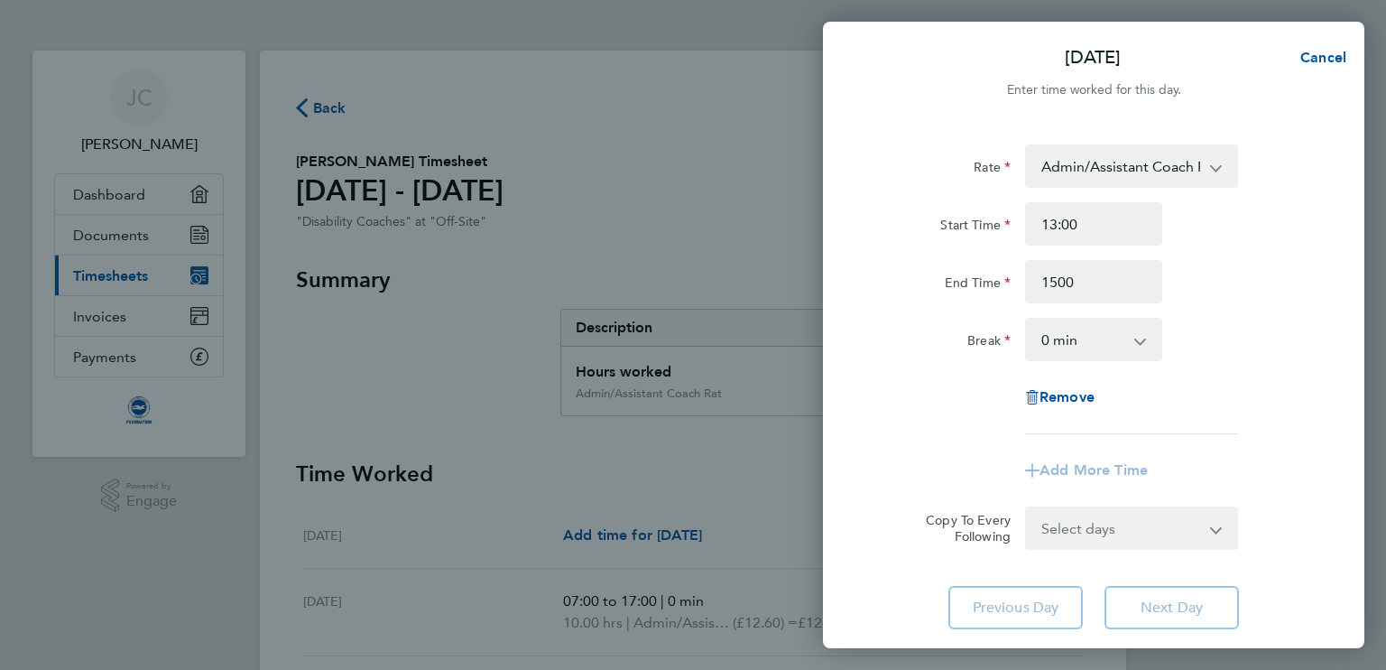
type input "15:00"
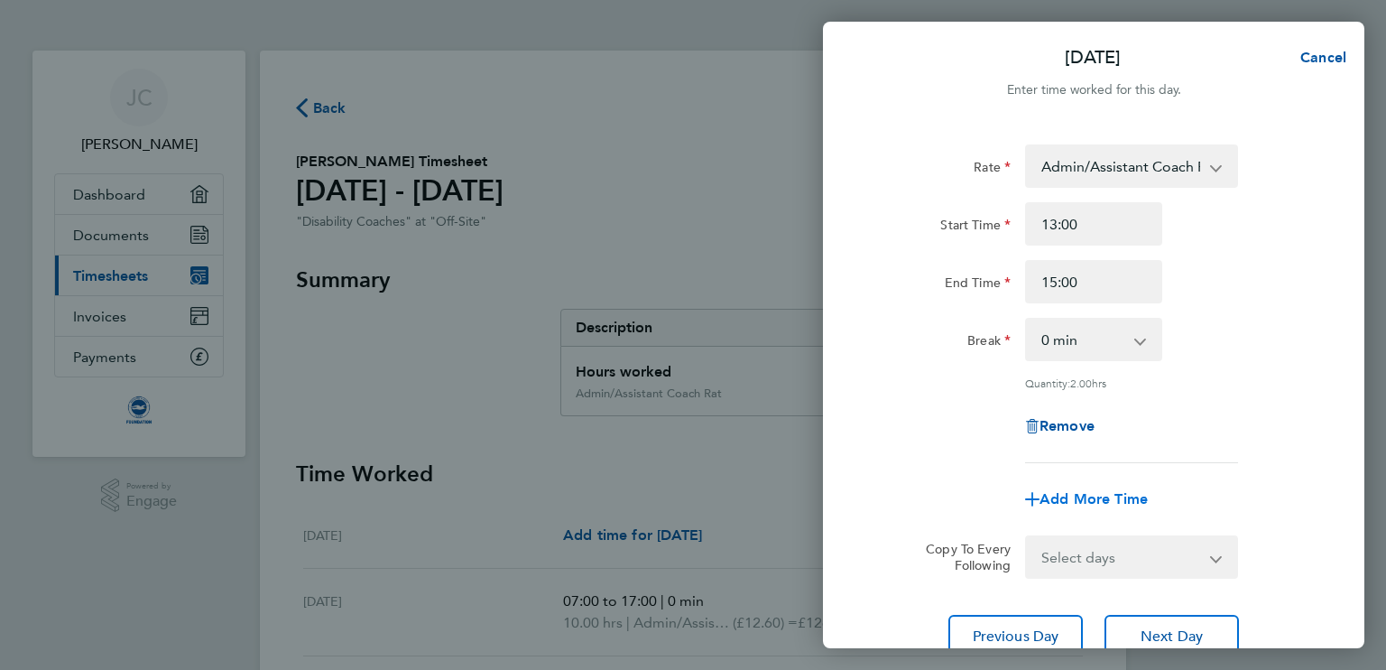
click at [1072, 501] on span "Add More Time" at bounding box center [1094, 498] width 108 height 17
select select "null"
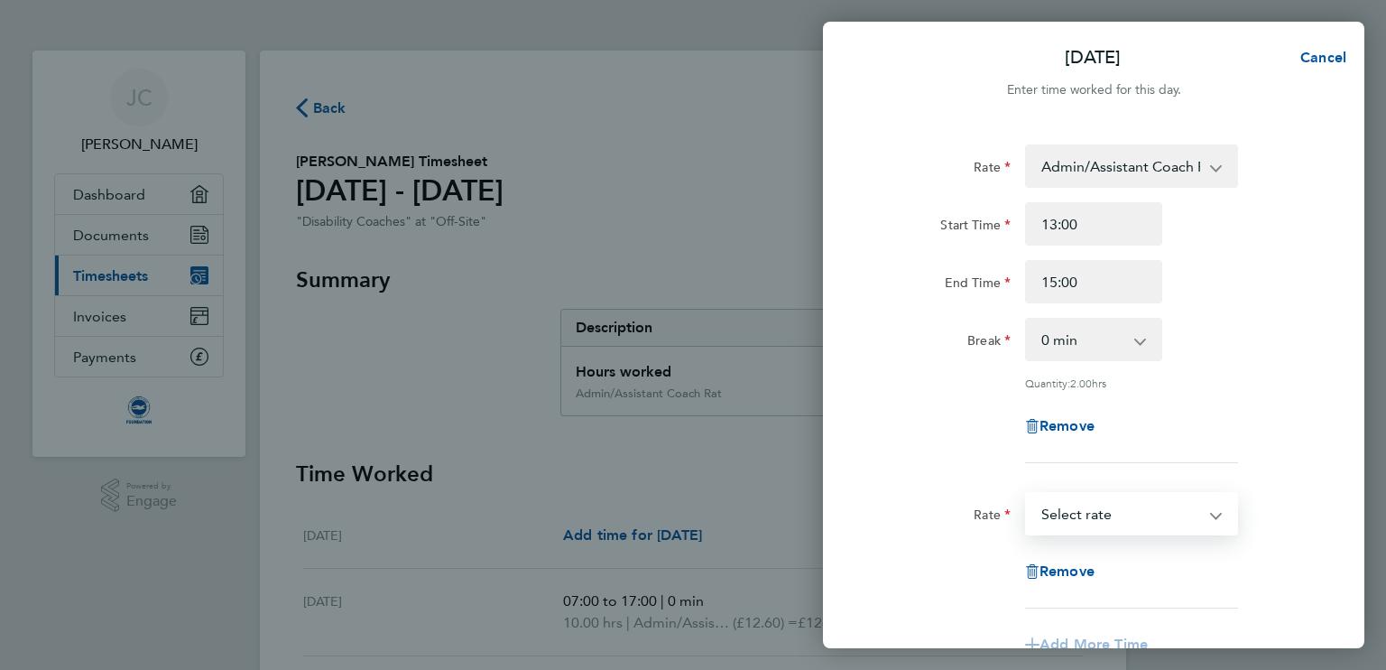
click at [1086, 513] on select "Admin/Assistant Coach Rat - 12.60 Lead Coach Rate - 16.28 Select rate" at bounding box center [1121, 514] width 188 height 40
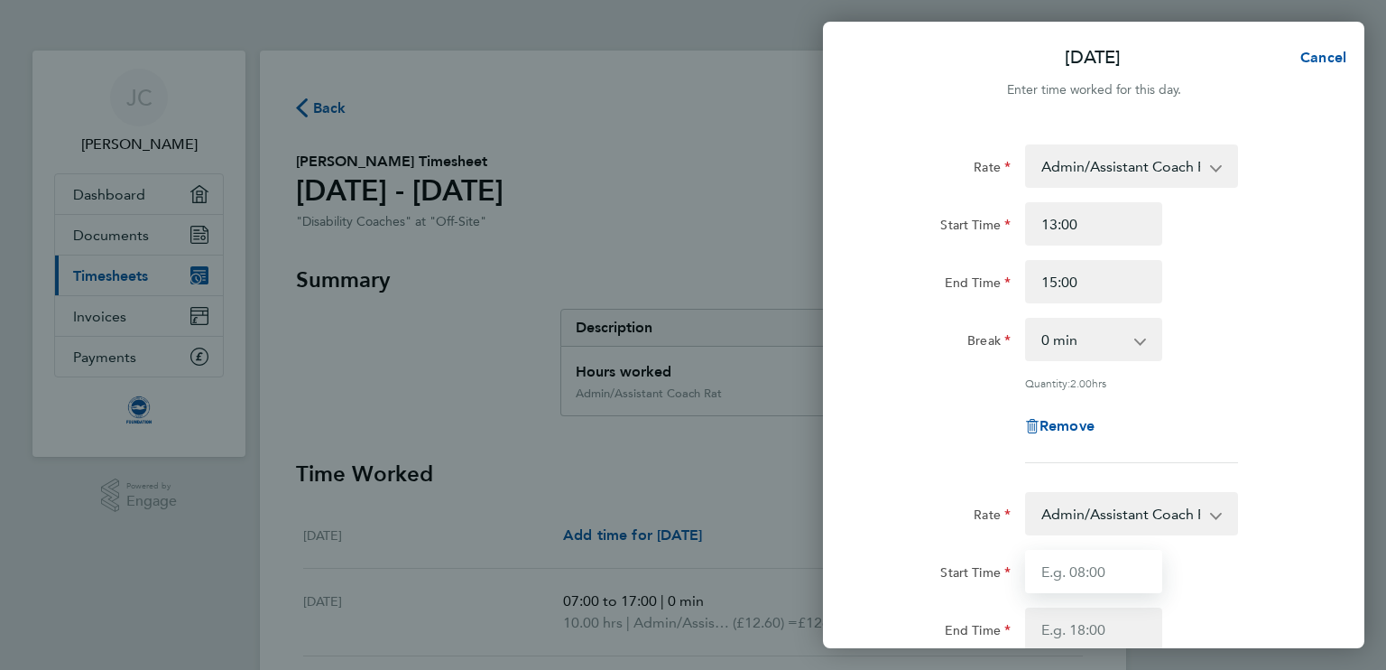
click at [1086, 569] on input "Start Time" at bounding box center [1093, 571] width 137 height 43
type input "15:00"
type input "16:45"
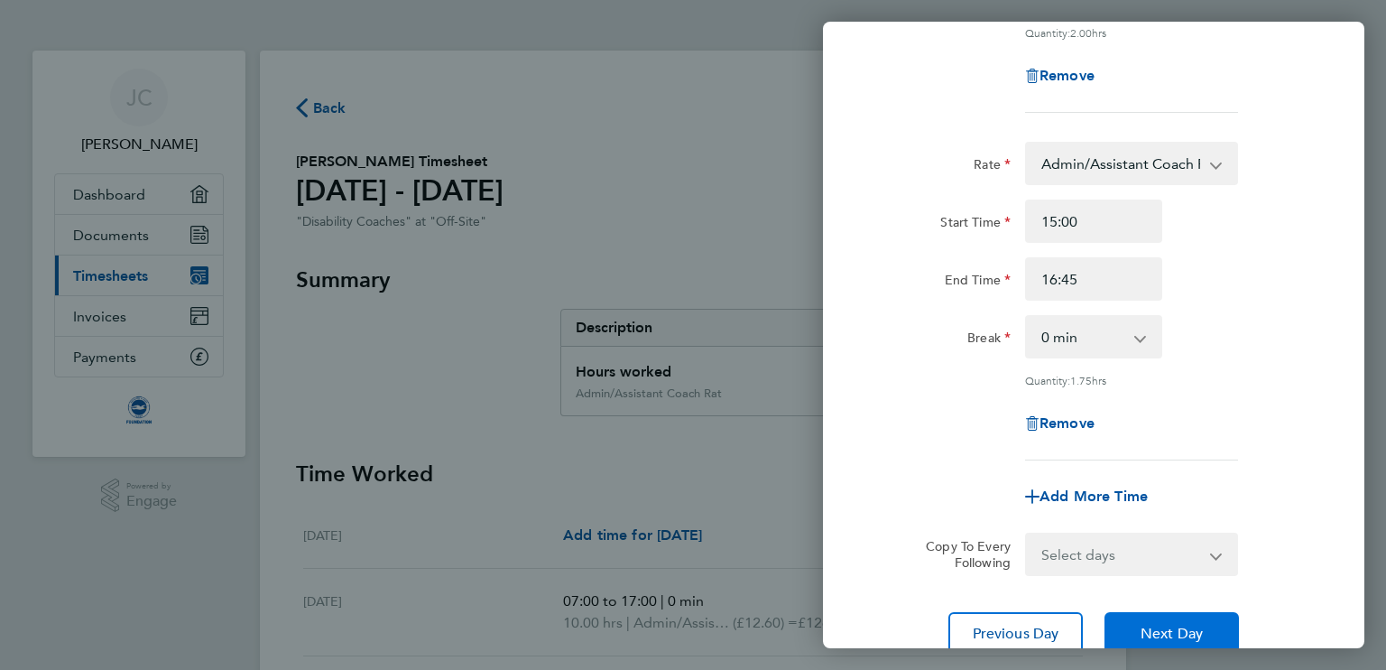
click at [1199, 634] on span "Next Day" at bounding box center [1172, 634] width 62 height 18
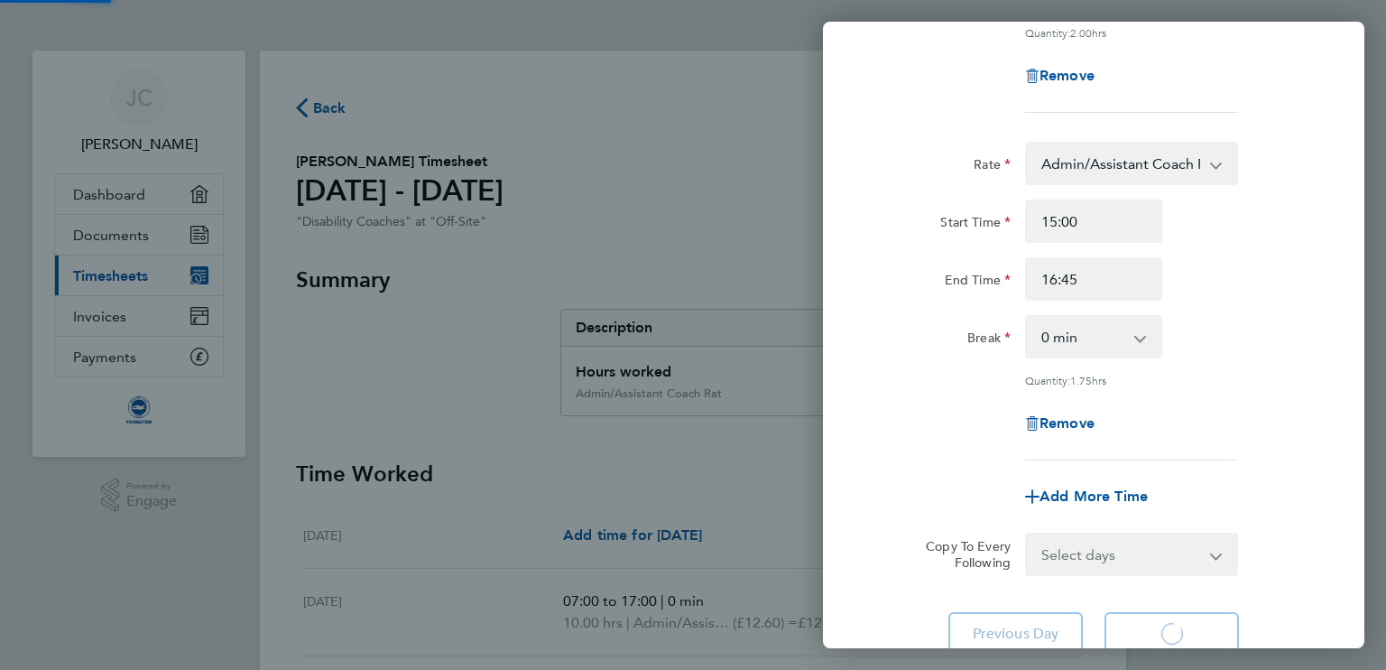
scroll to position [116, 0]
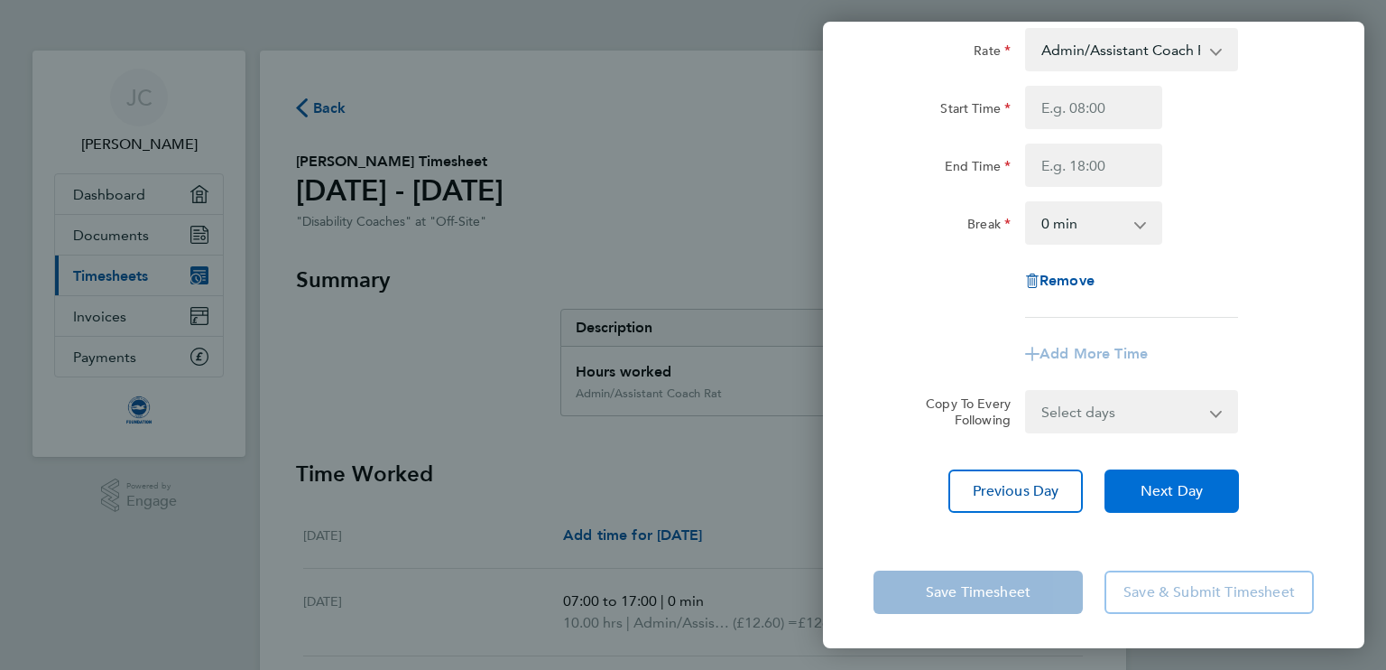
click at [1199, 634] on div "Save Timesheet Save & Submit Timesheet" at bounding box center [1094, 592] width 542 height 116
click at [1181, 501] on button "Next Day" at bounding box center [1172, 490] width 134 height 43
click at [1330, 86] on div "Rate Admin/Assistant Coach Rat - 12.60 Lead Coach Rate - 16.28 Start Time End T…" at bounding box center [1094, 270] width 542 height 528
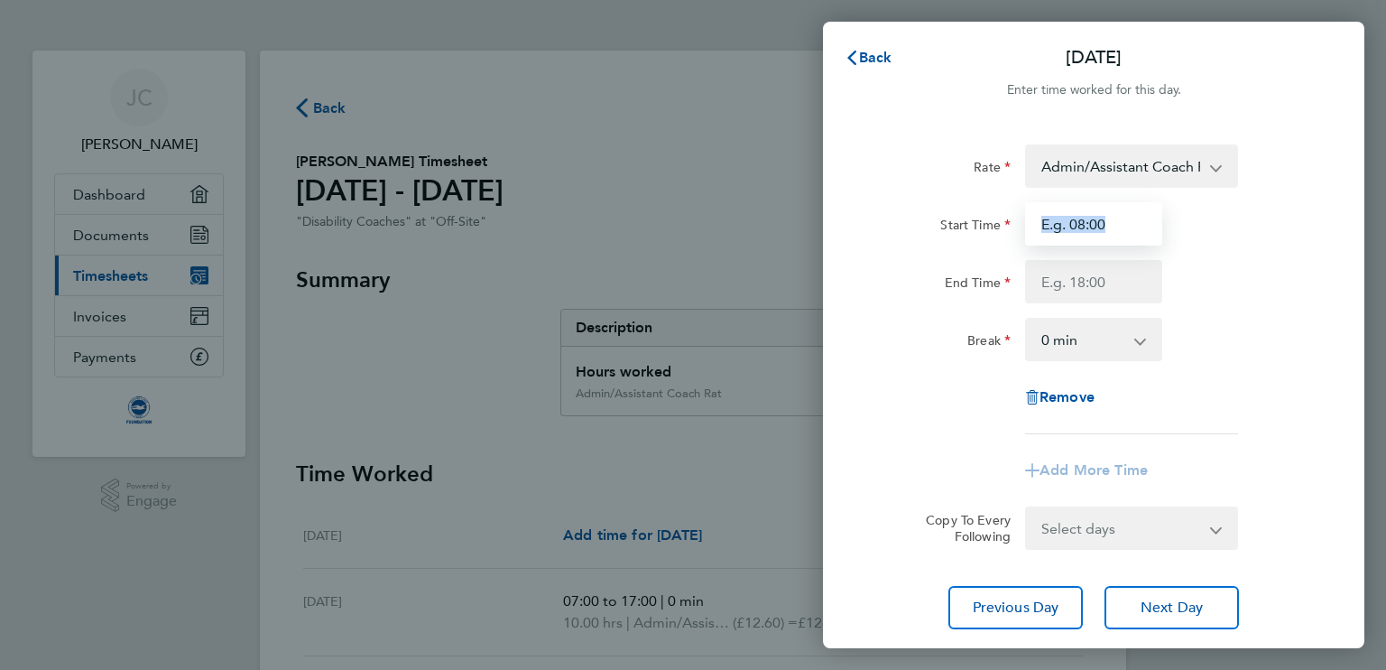
click at [1113, 223] on input "Start Time" at bounding box center [1093, 223] width 137 height 43
type input "09:15"
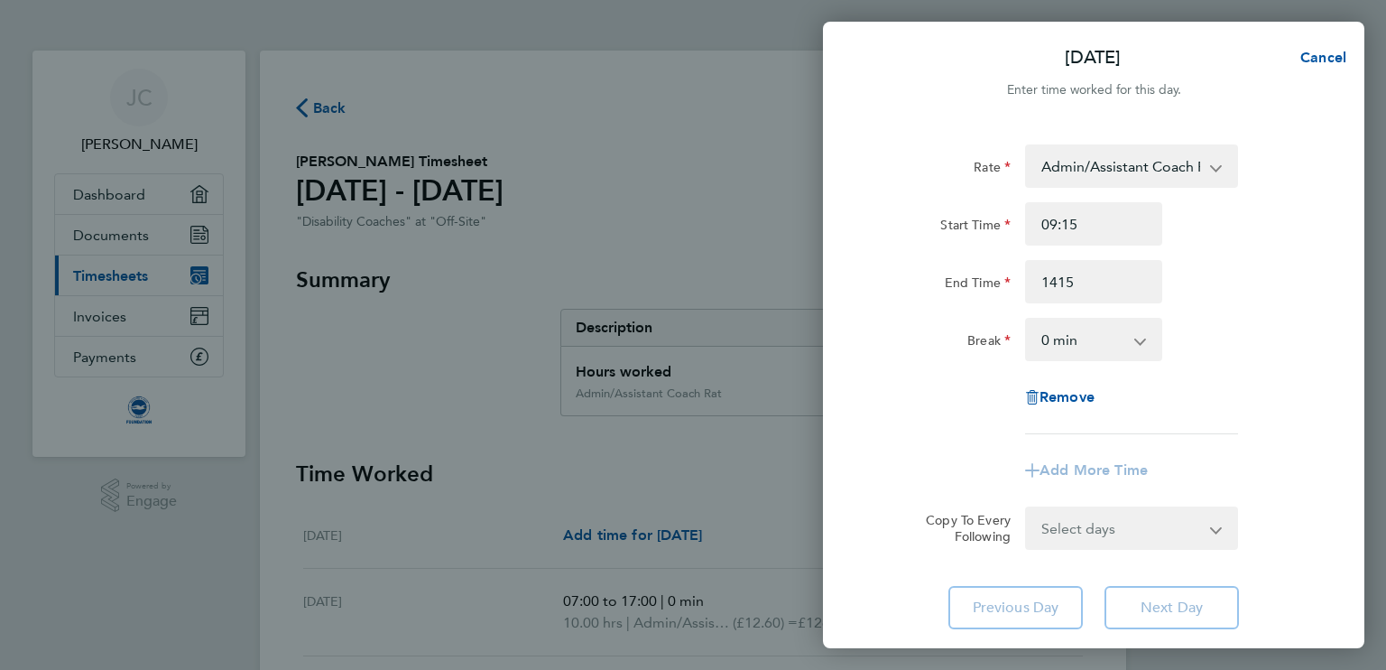
type input "14:15"
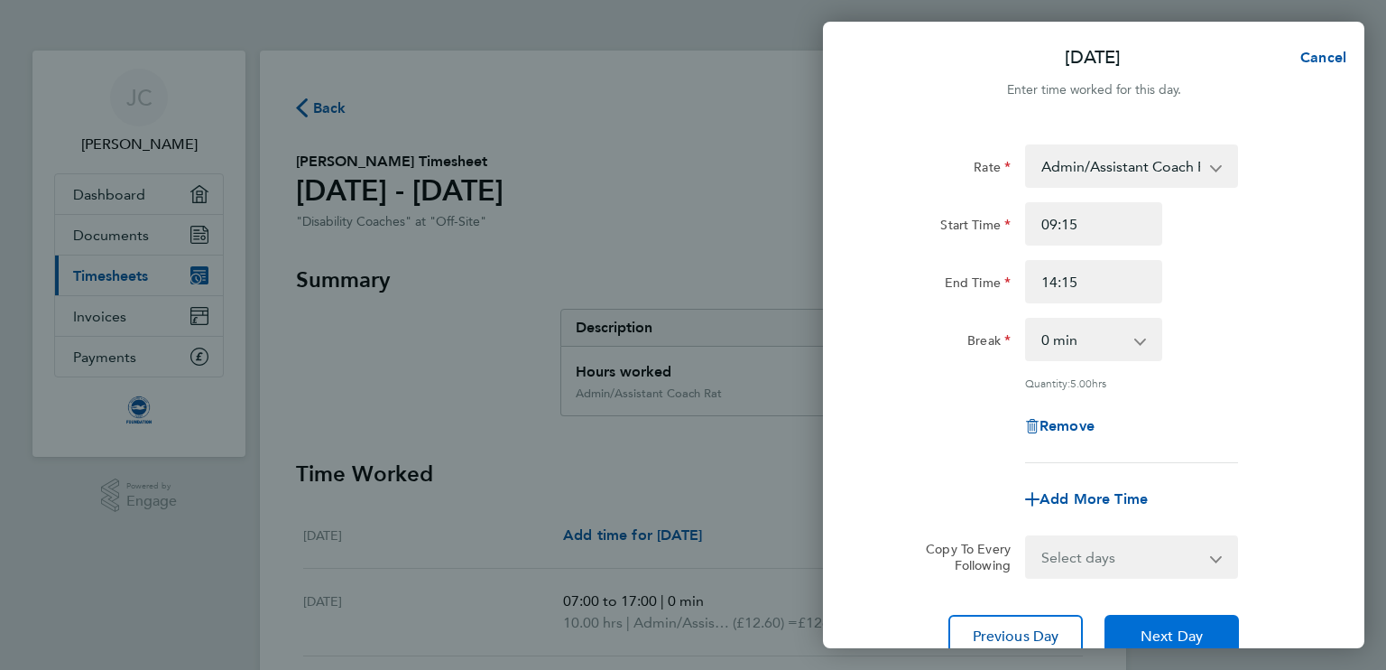
click at [1157, 627] on span "Next Day" at bounding box center [1172, 636] width 62 height 18
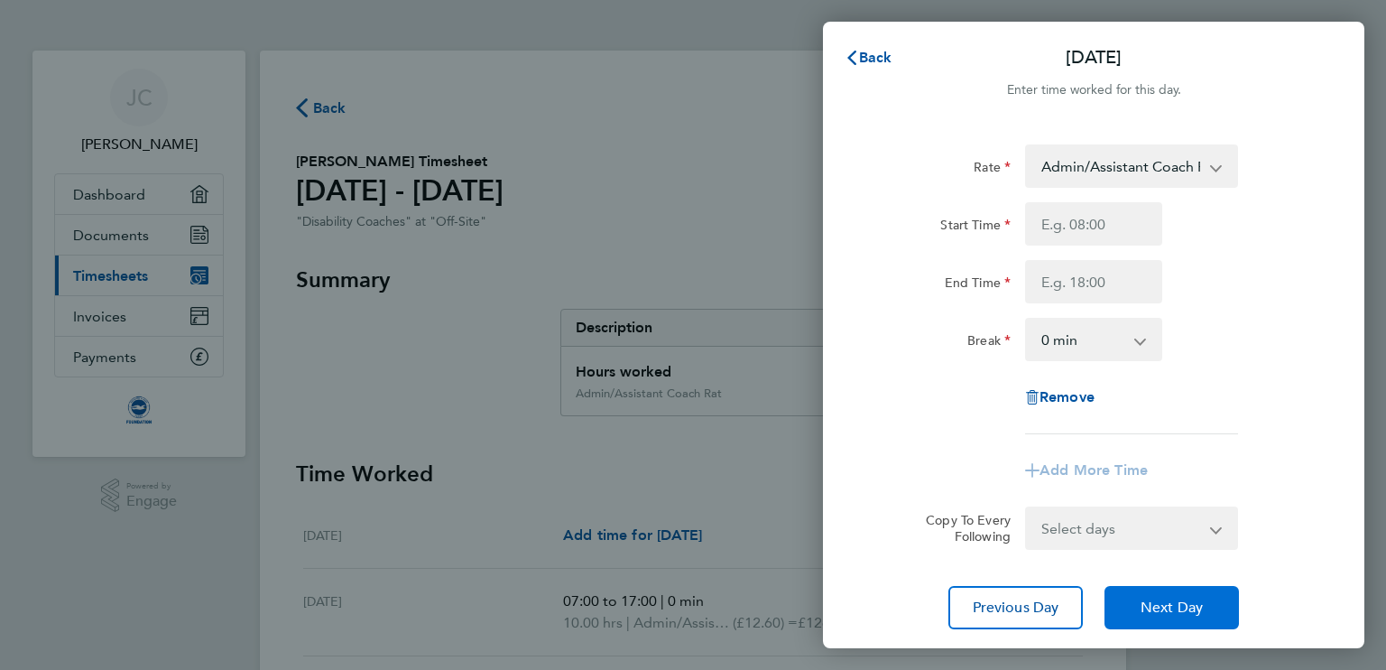
click at [1157, 627] on button "Next Day" at bounding box center [1172, 607] width 134 height 43
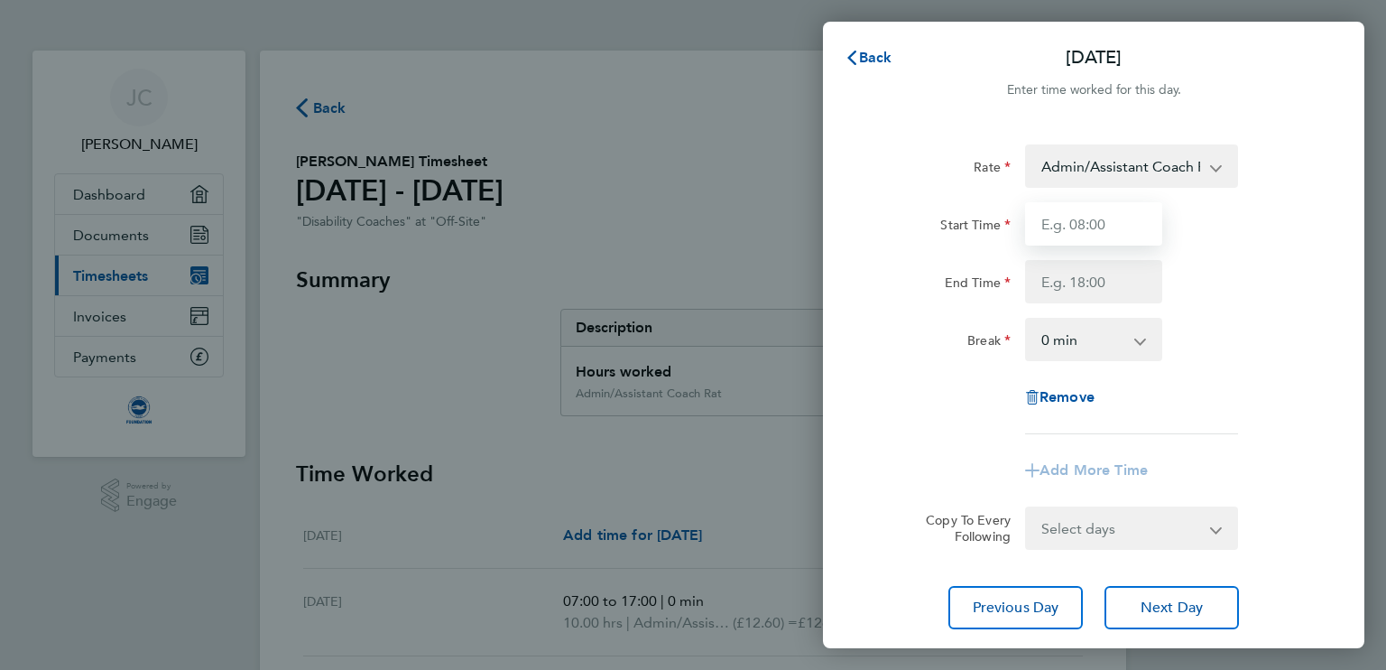
click at [1107, 225] on input "Start Time" at bounding box center [1093, 223] width 137 height 43
type input "08:45"
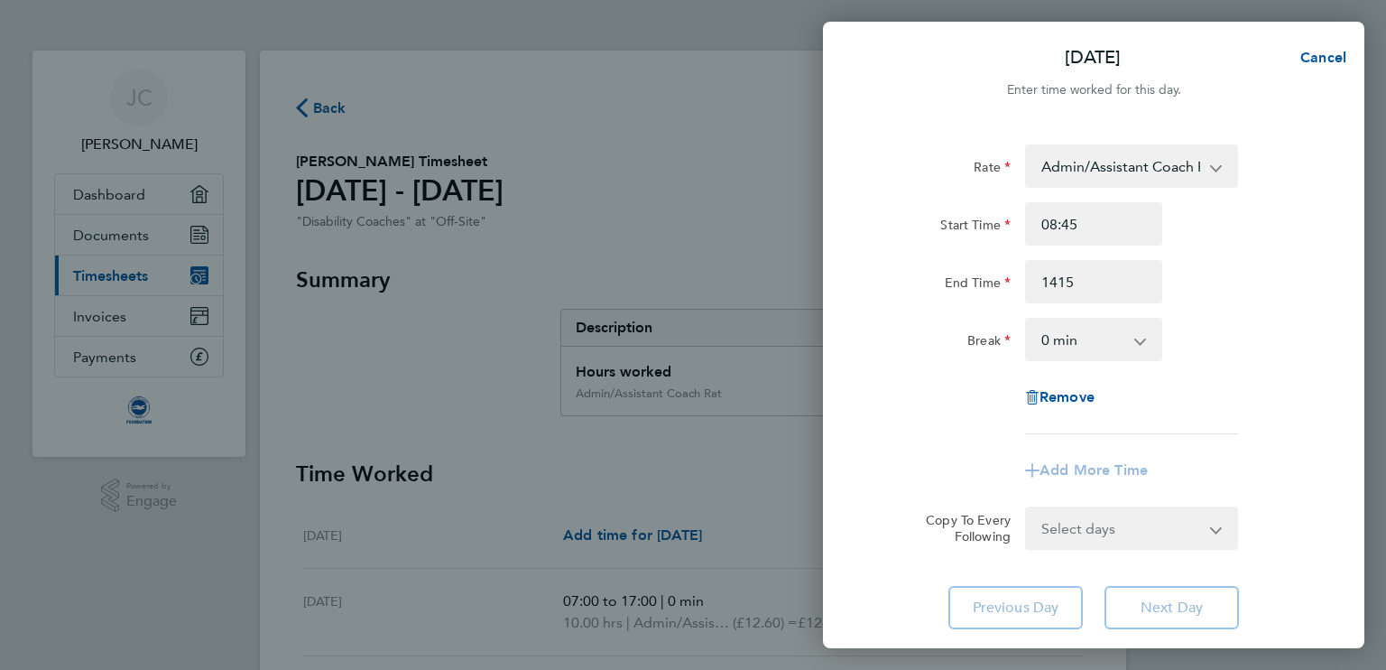
type input "14:15"
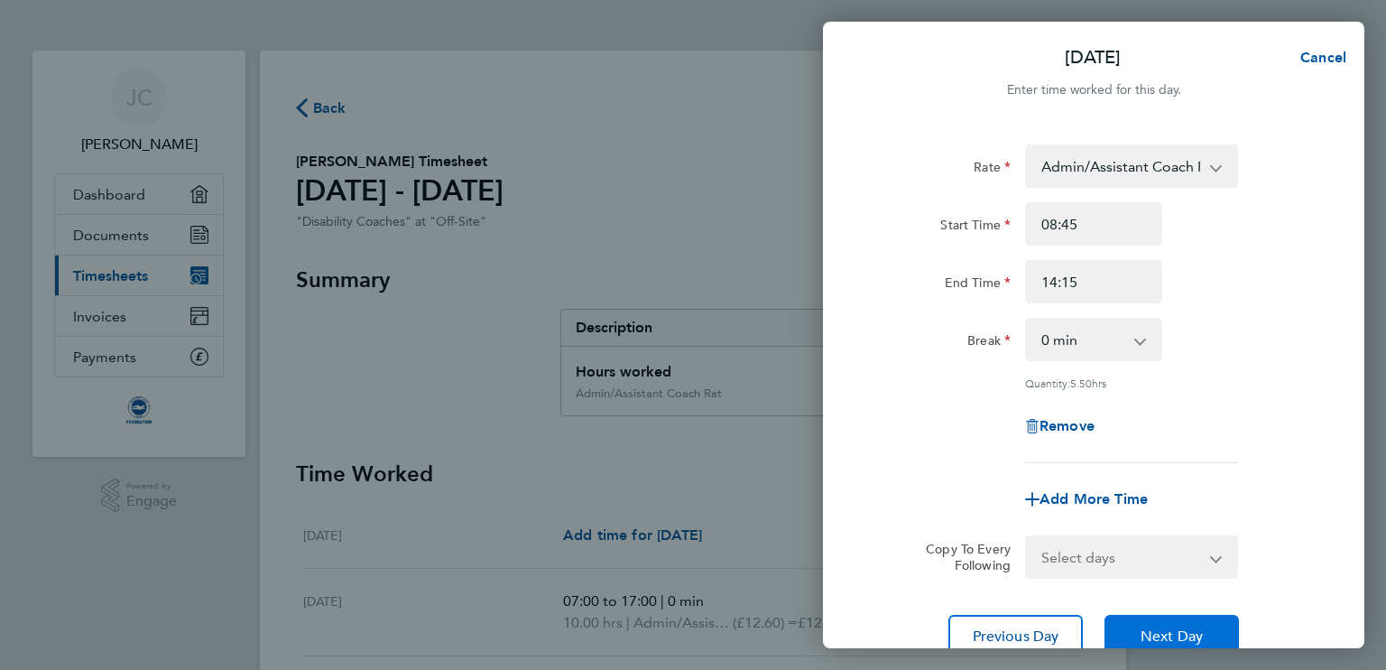
click at [1193, 624] on button "Next Day" at bounding box center [1172, 636] width 134 height 43
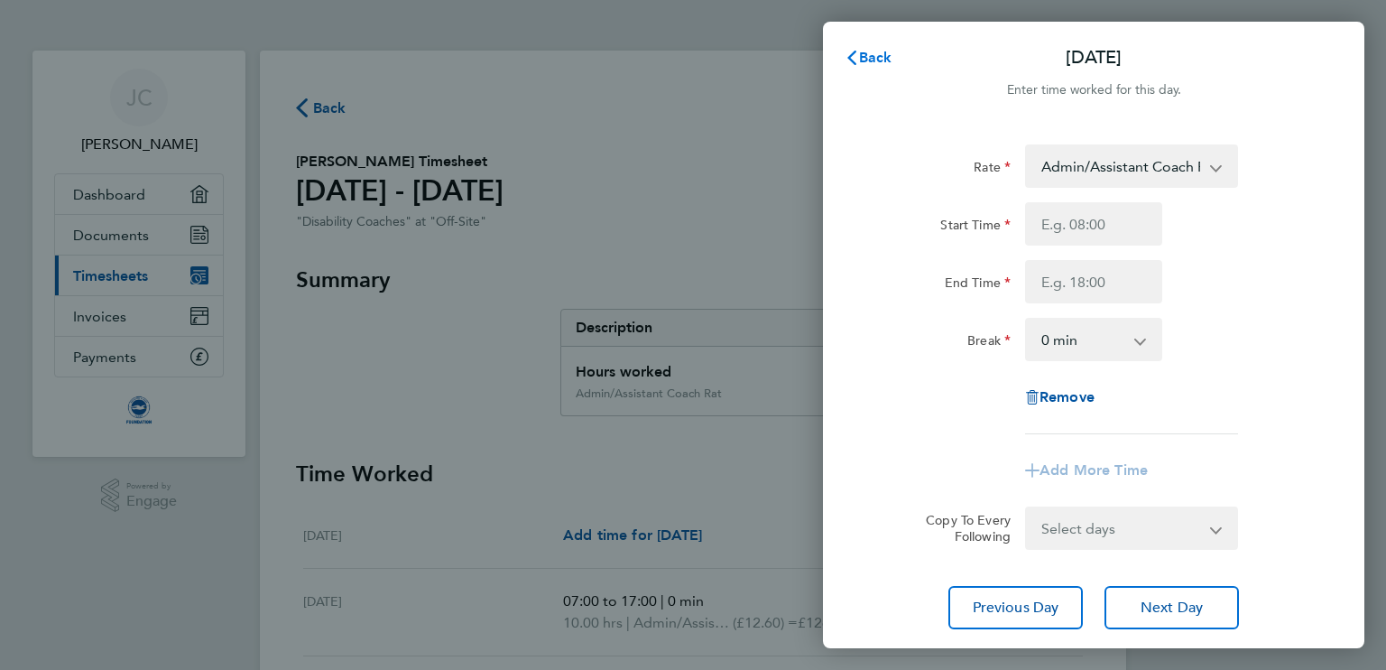
click at [877, 57] on span "Back" at bounding box center [875, 57] width 33 height 17
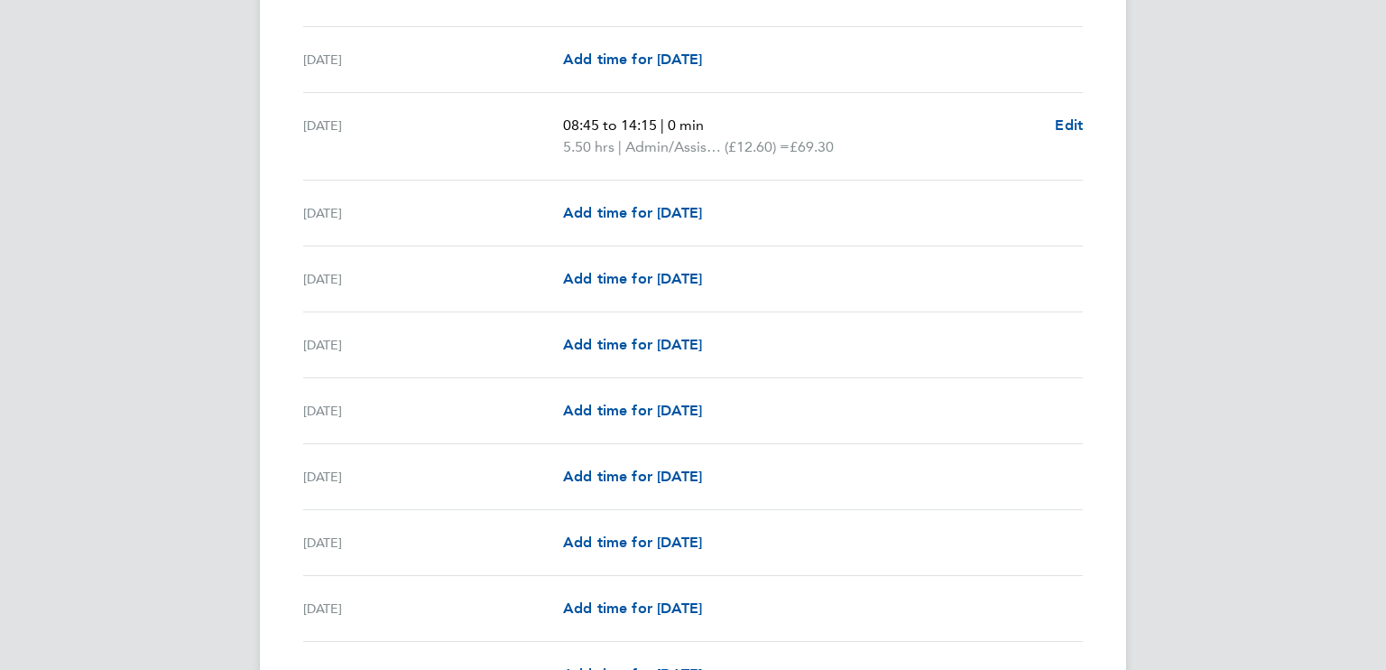
scroll to position [2022, 0]
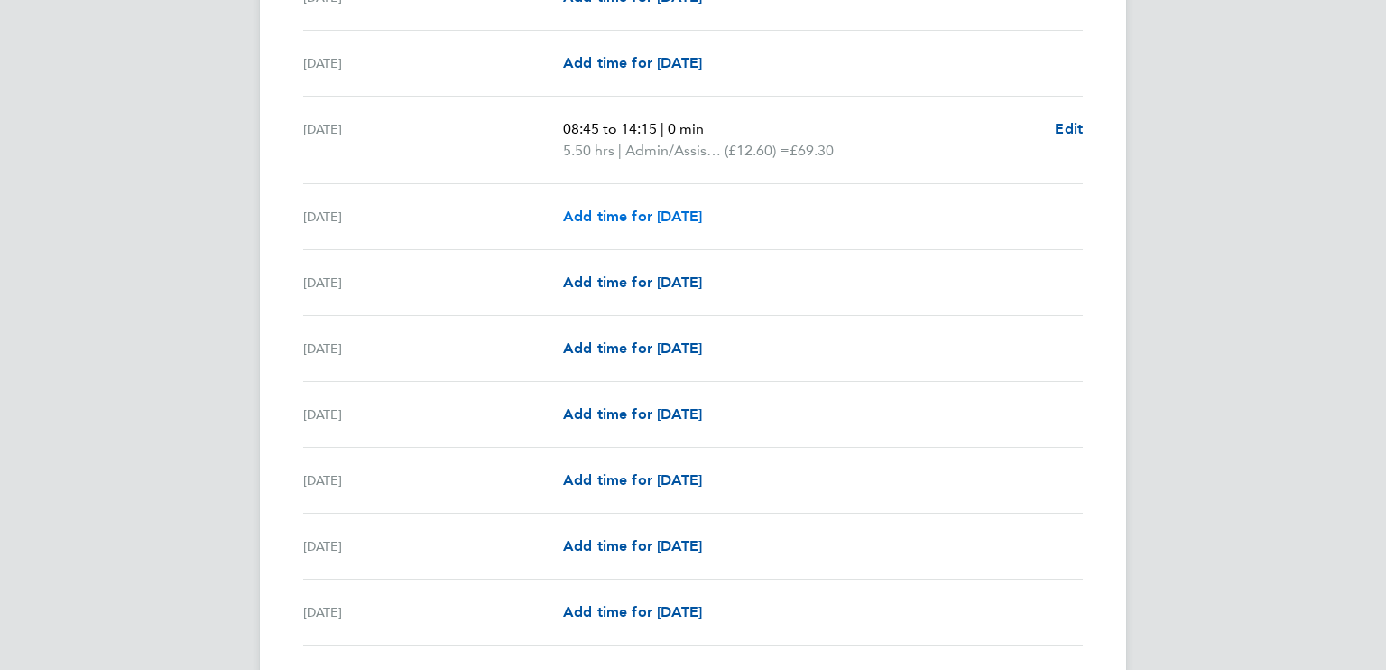
click at [680, 216] on span "Add time for Sun 24 Aug" at bounding box center [632, 216] width 139 height 17
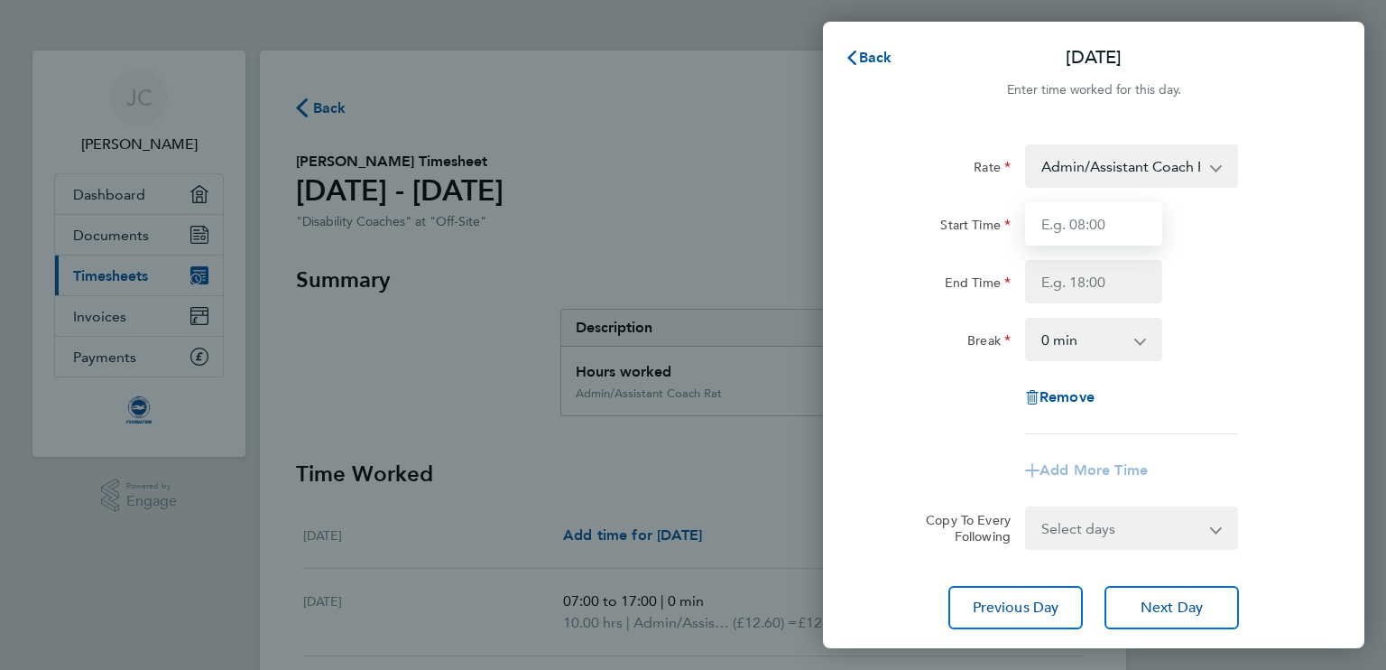
click at [1133, 236] on input "Start Time" at bounding box center [1093, 223] width 137 height 43
type input "12:30"
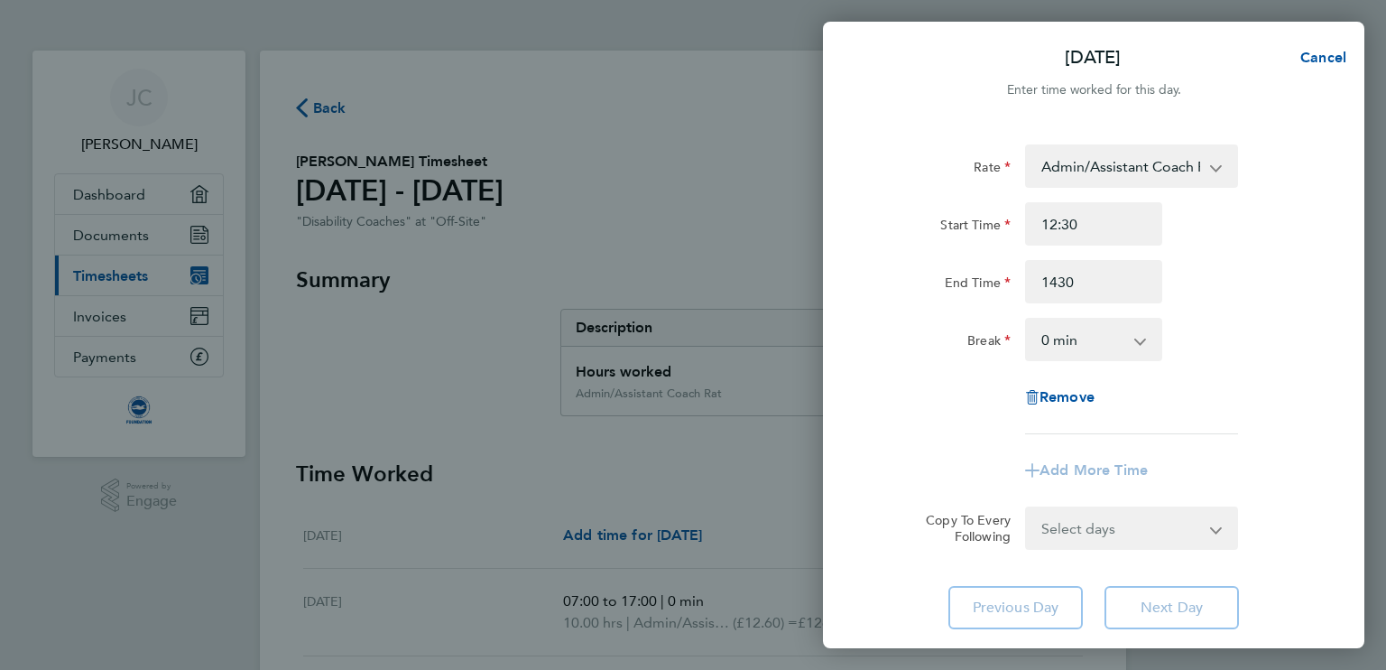
type input "14:30"
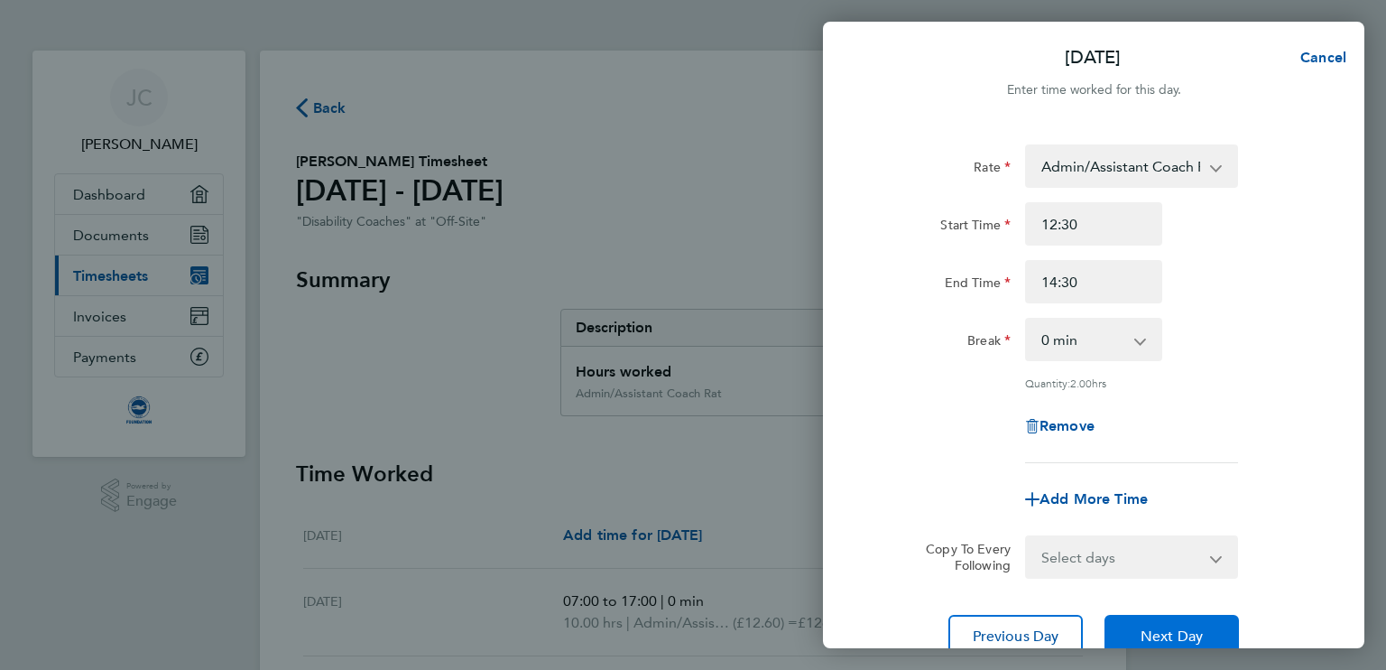
click at [1173, 638] on span "Next Day" at bounding box center [1172, 636] width 62 height 18
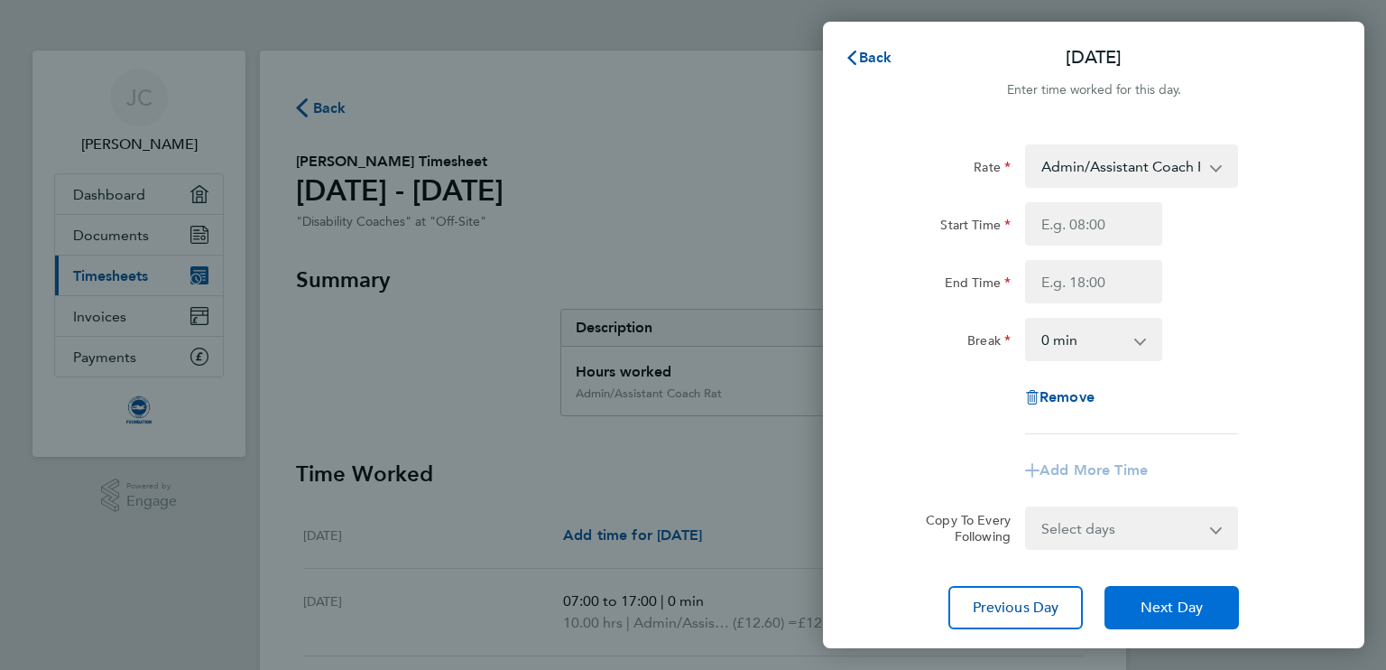
click at [1173, 620] on button "Next Day" at bounding box center [1172, 607] width 134 height 43
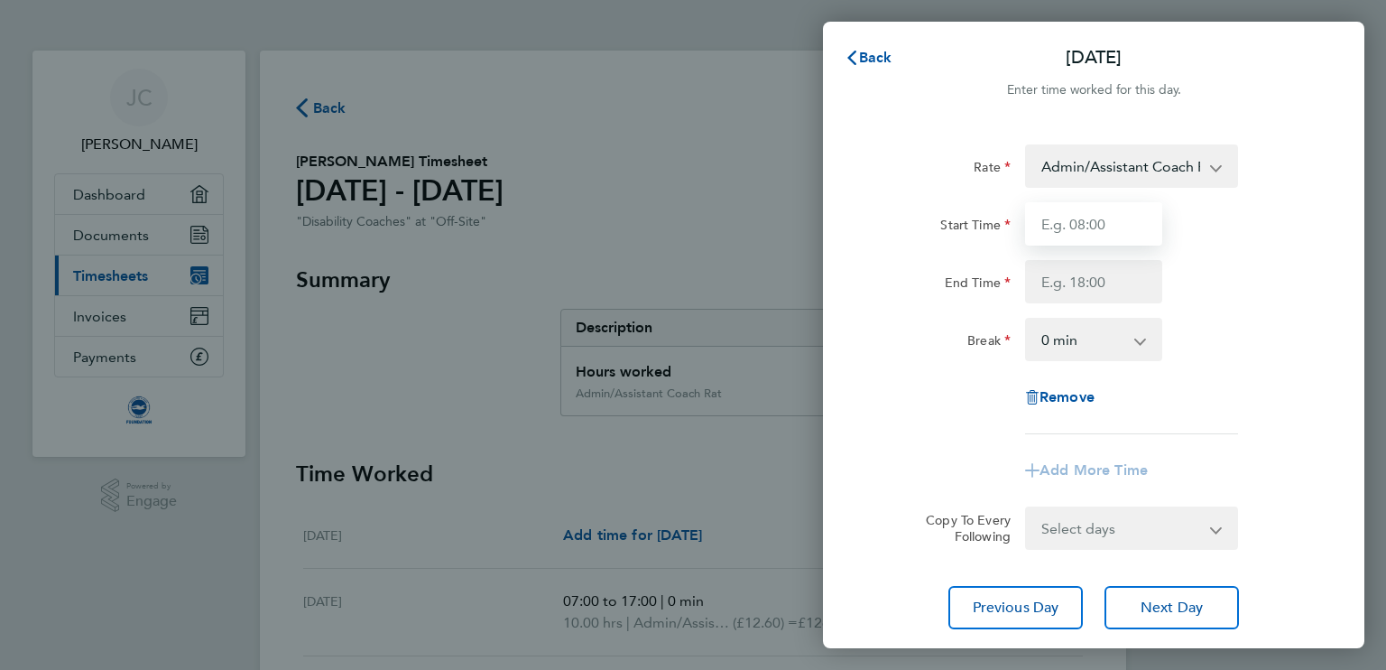
click at [1116, 229] on input "Start Time" at bounding box center [1093, 223] width 137 height 43
type input "08:45"
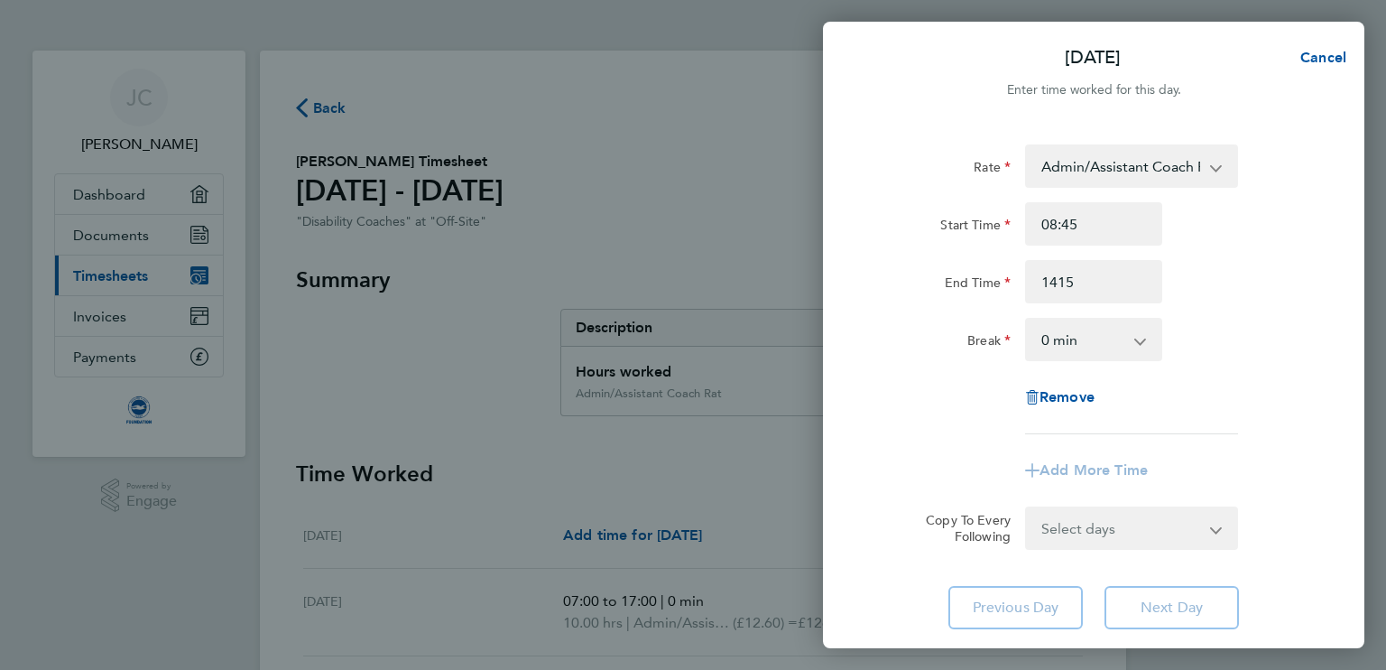
type input "14:15"
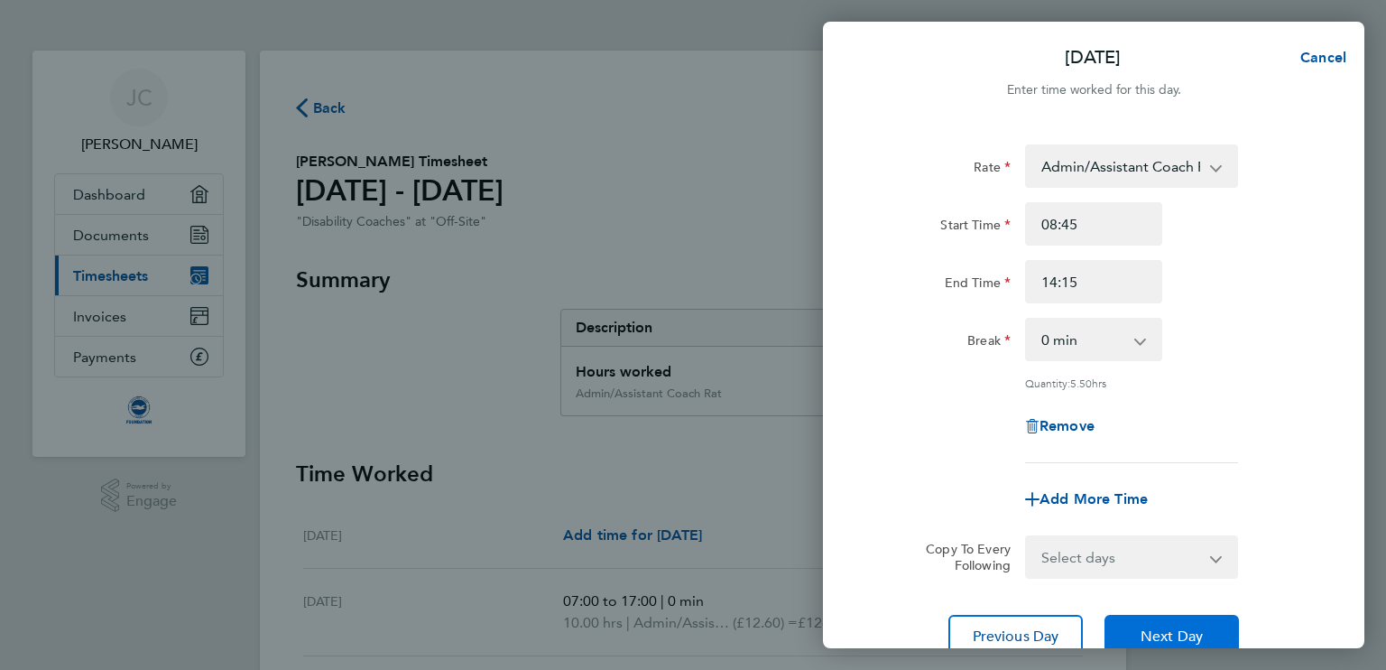
click at [1182, 634] on span "Next Day" at bounding box center [1172, 636] width 62 height 18
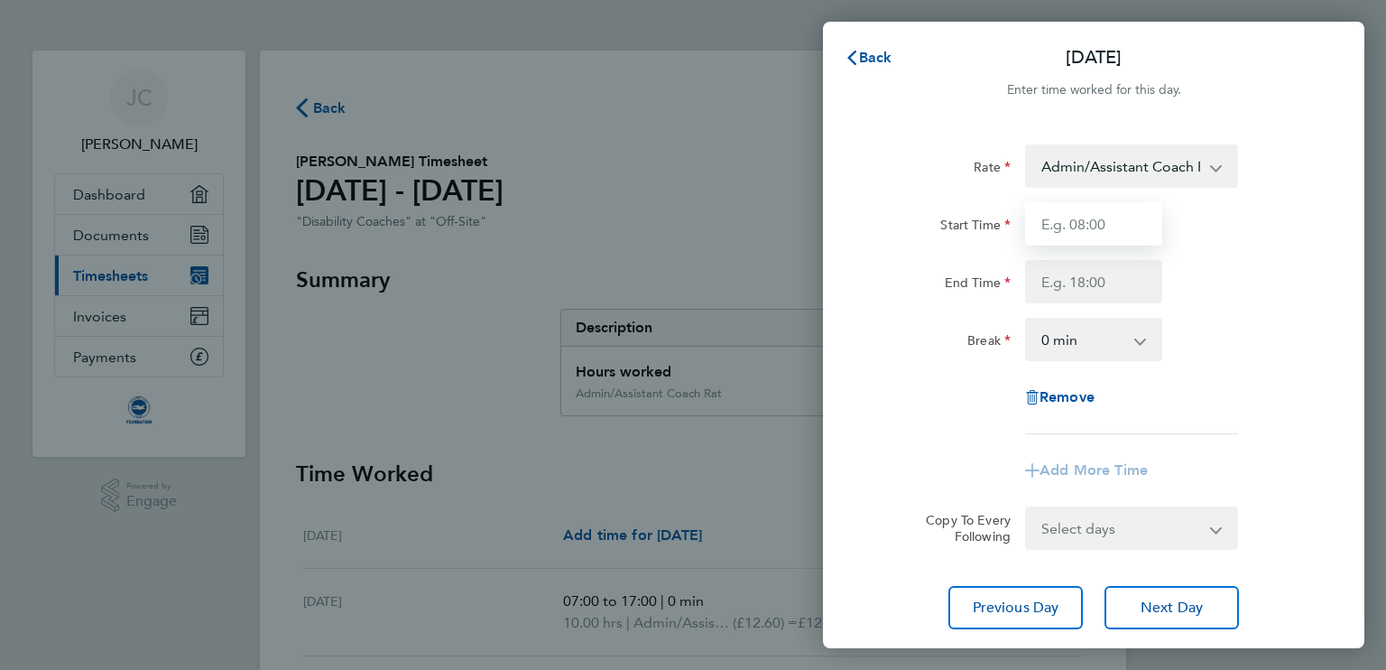
click at [1131, 219] on input "Start Time" at bounding box center [1093, 223] width 137 height 43
type input "08:45"
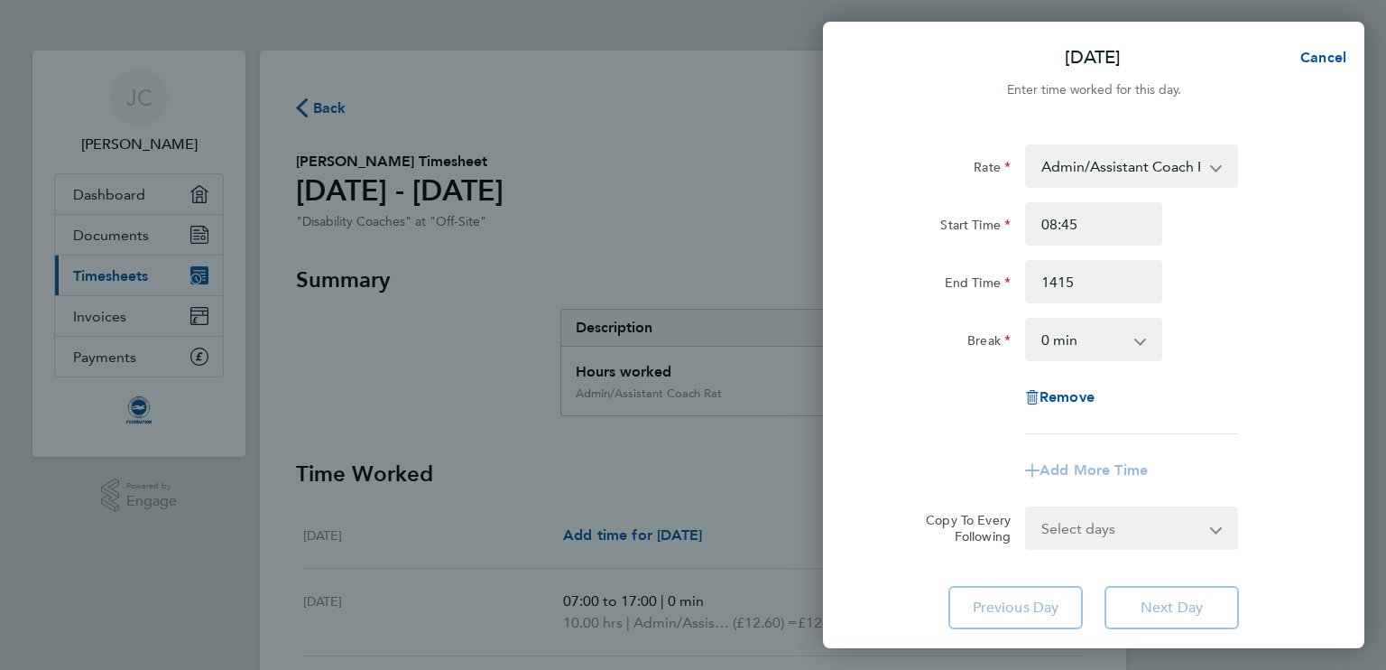
type input "14:15"
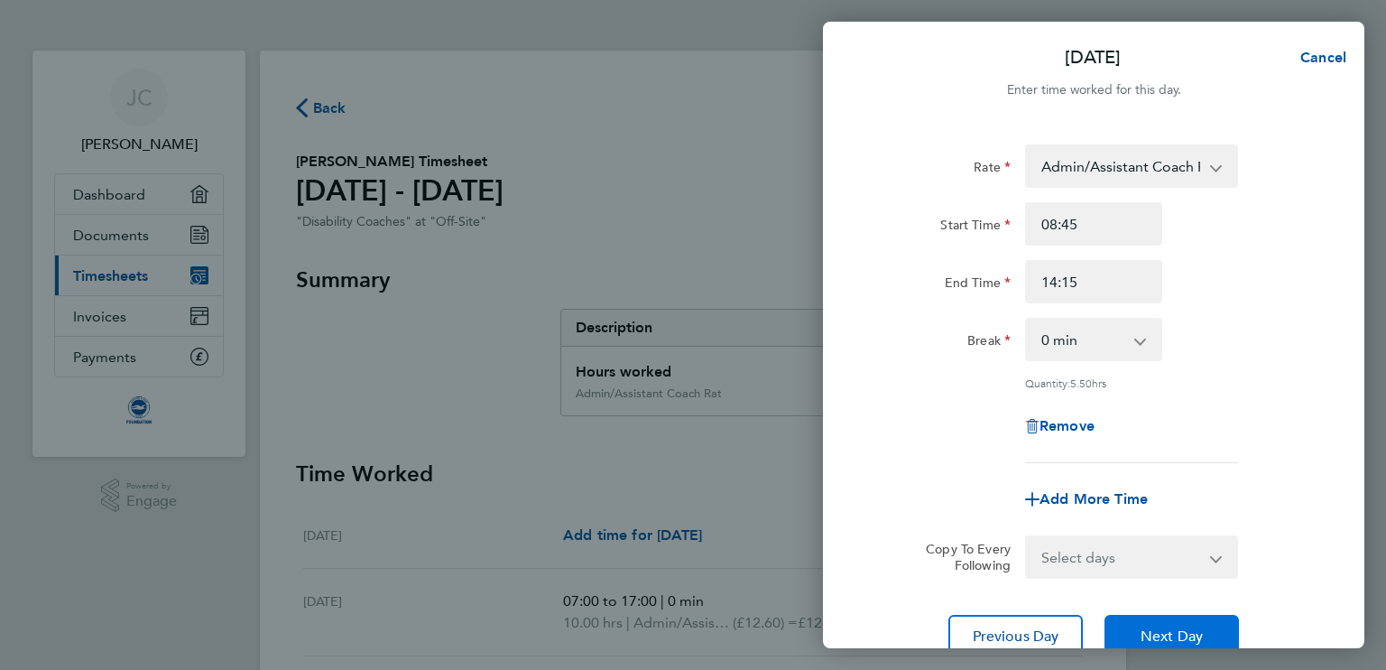
click at [1152, 624] on button "Next Day" at bounding box center [1172, 636] width 134 height 43
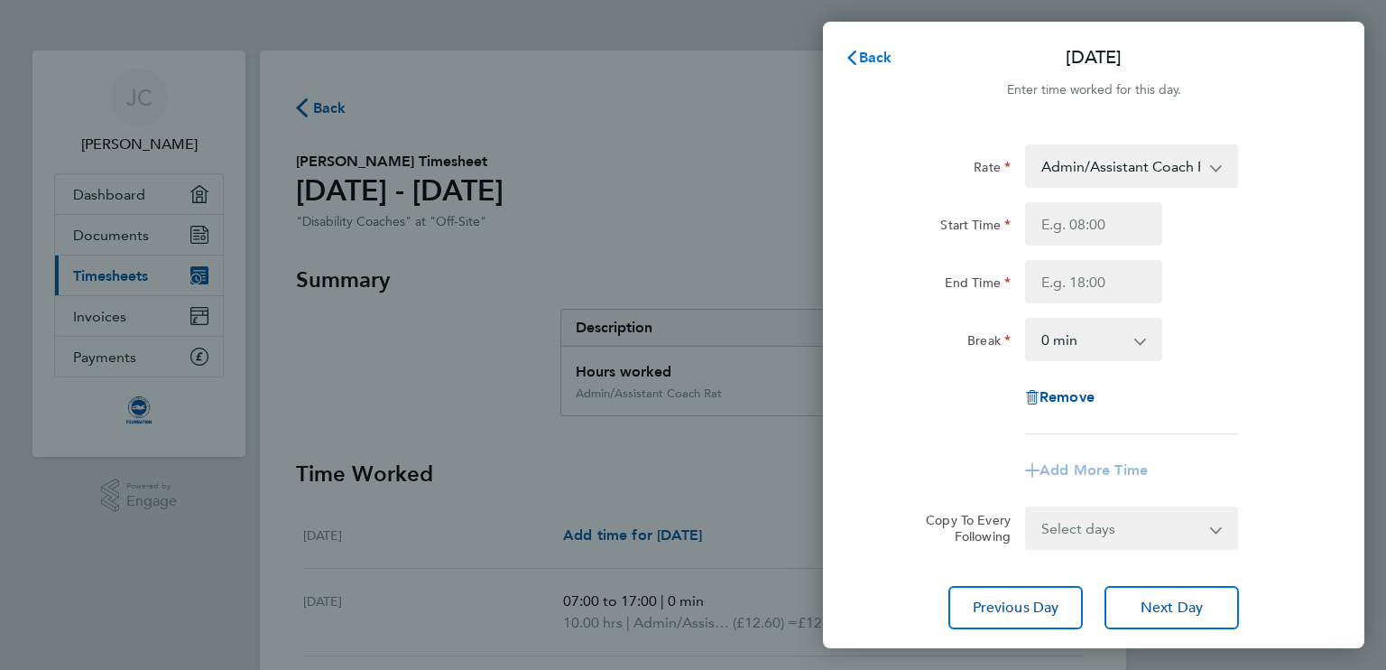
click at [878, 57] on span "Back" at bounding box center [875, 57] width 33 height 17
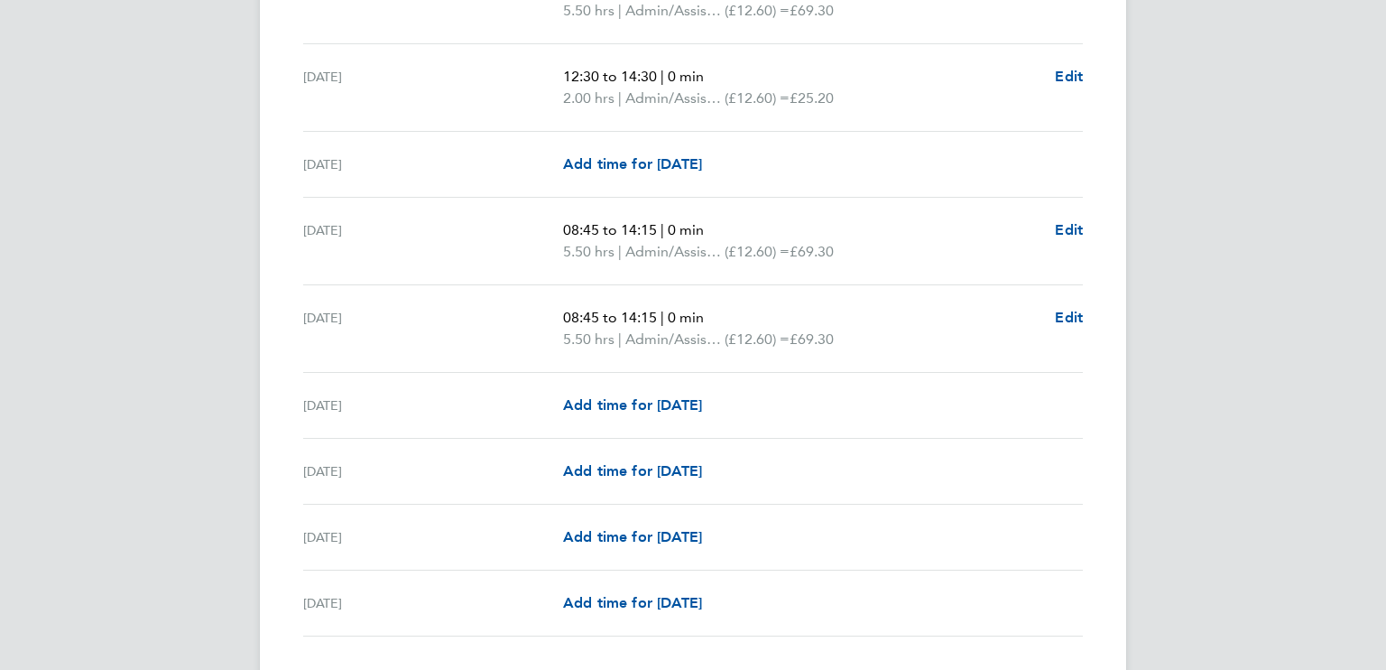
scroll to position [2282, 0]
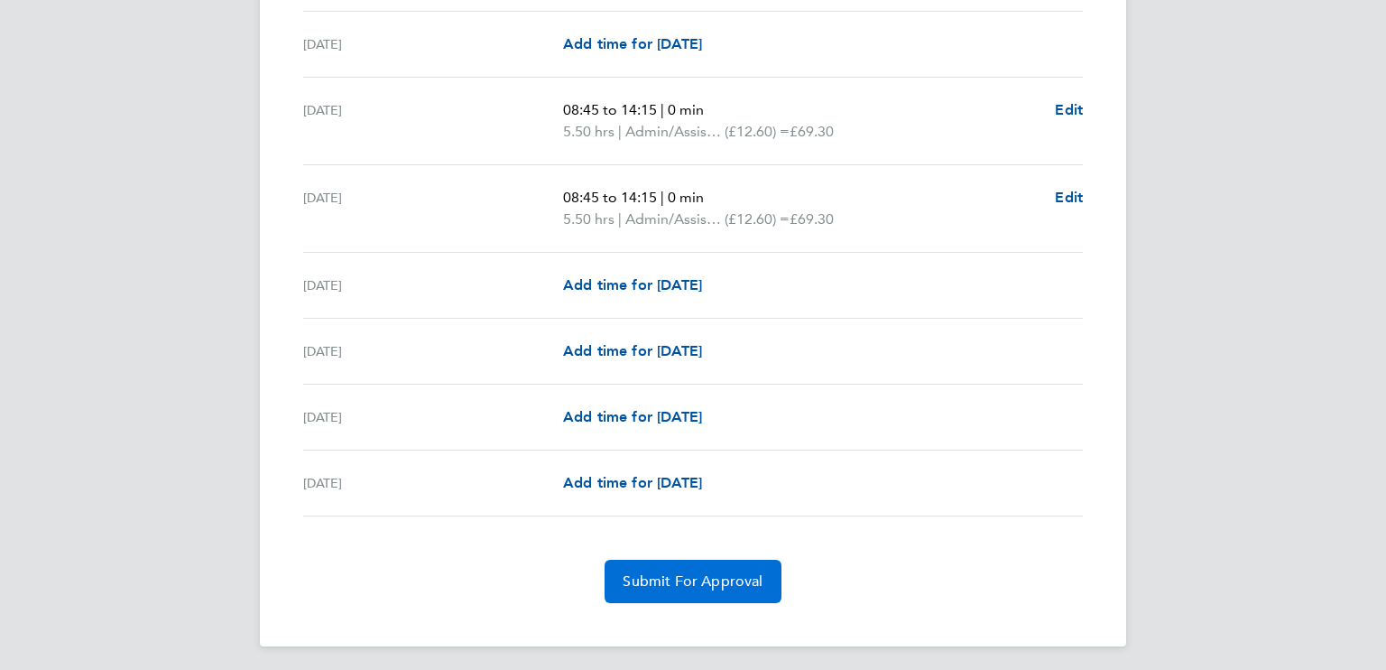
click at [685, 578] on span "Submit For Approval" at bounding box center [693, 581] width 140 height 18
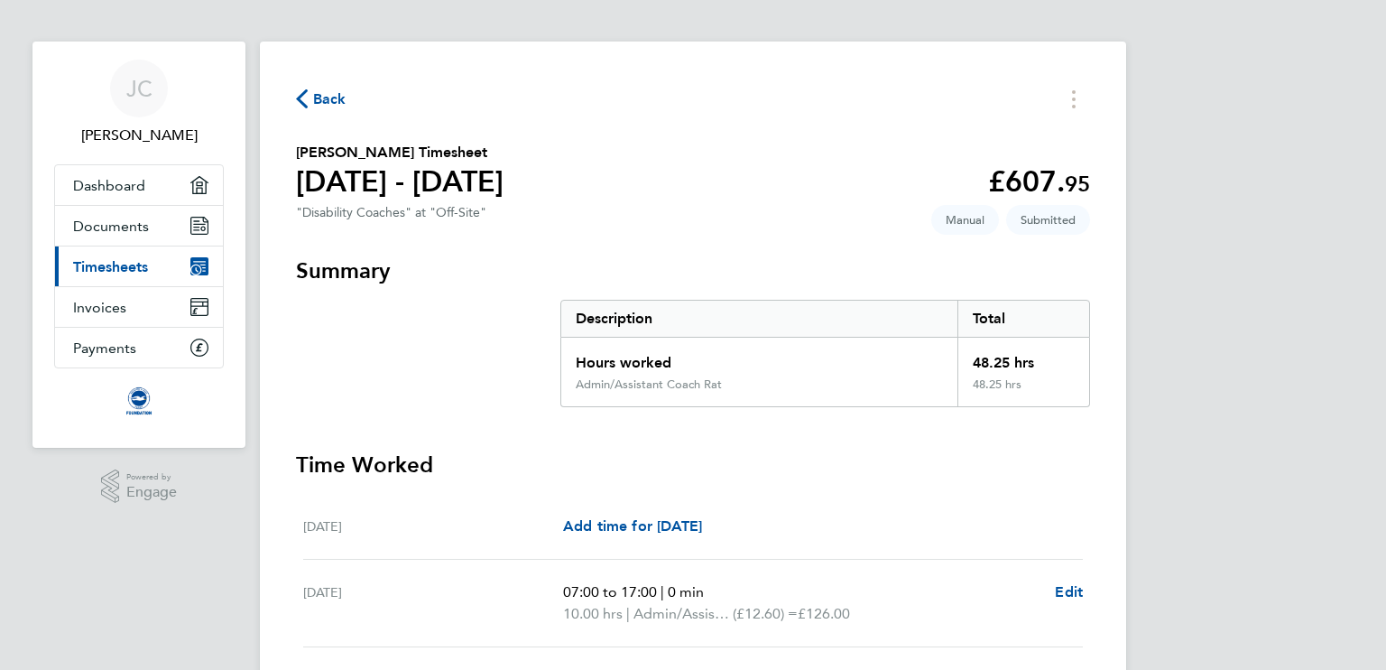
scroll to position [0, 0]
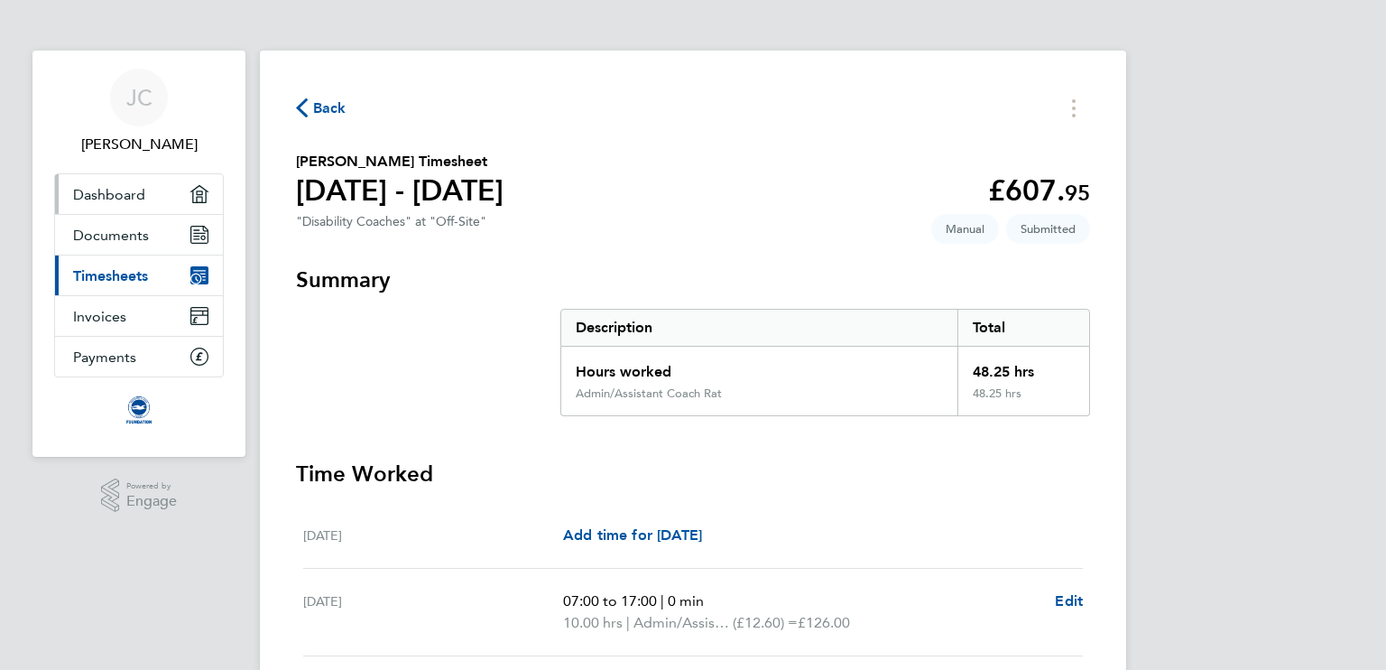
click at [131, 205] on link "Dashboard" at bounding box center [139, 194] width 168 height 40
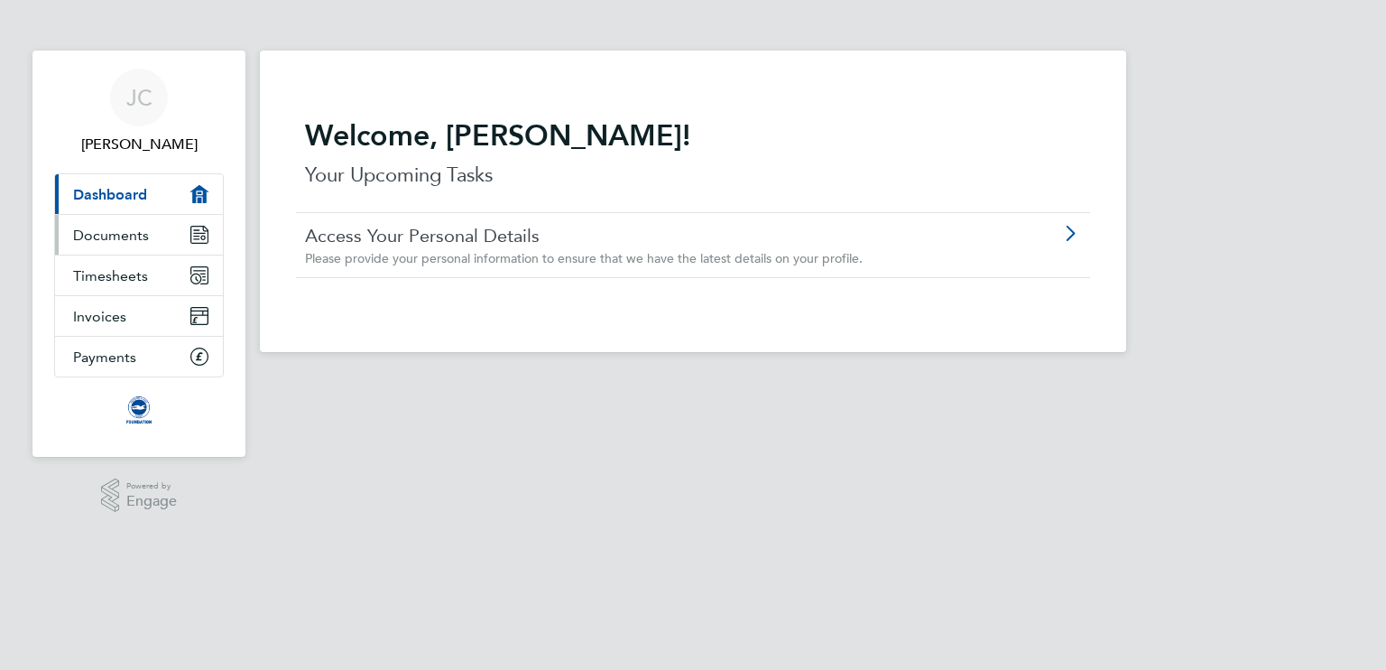
click at [113, 234] on span "Documents" at bounding box center [111, 235] width 76 height 17
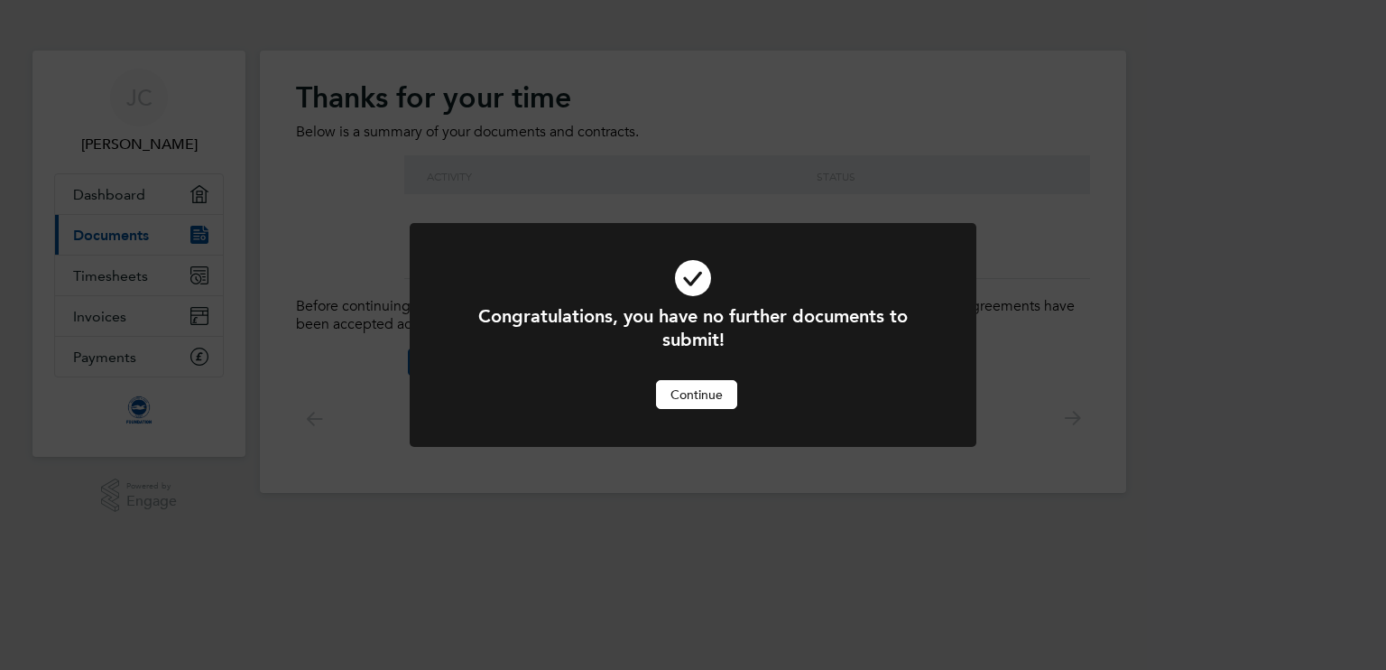
click at [717, 400] on button "Continue" at bounding box center [696, 394] width 81 height 29
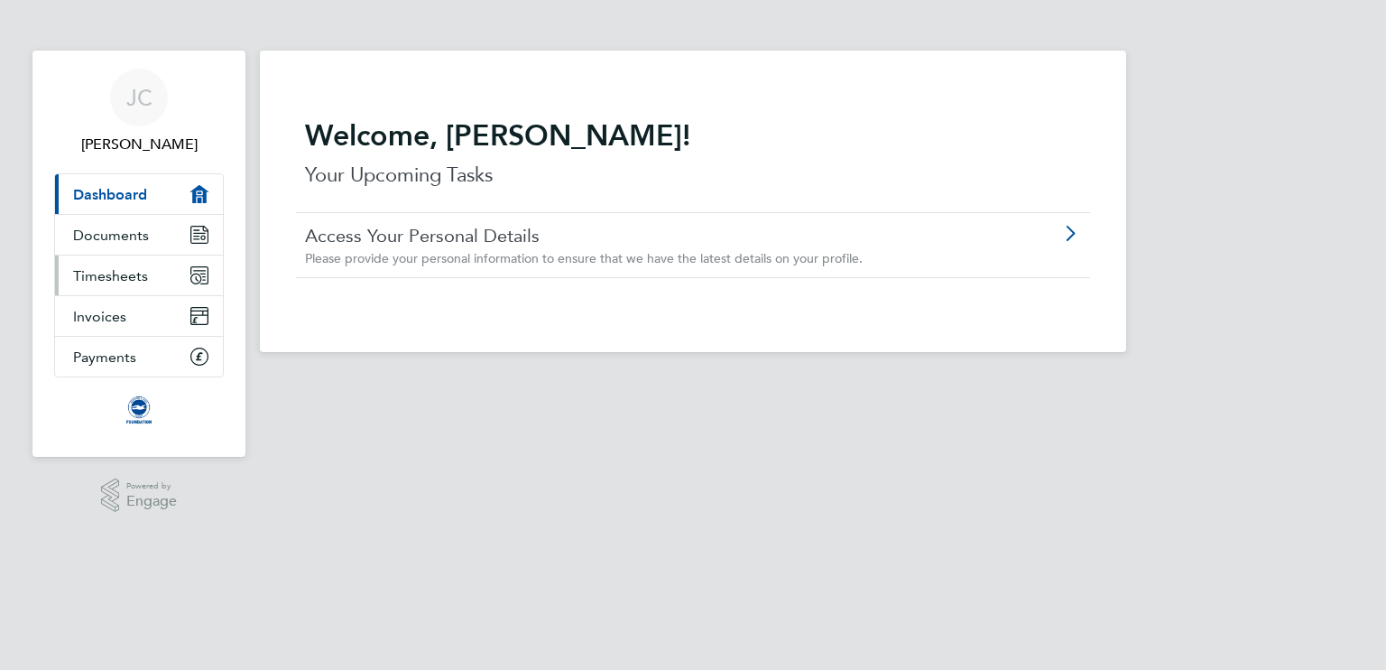
click at [196, 282] on icon "Main navigation" at bounding box center [199, 275] width 18 height 18
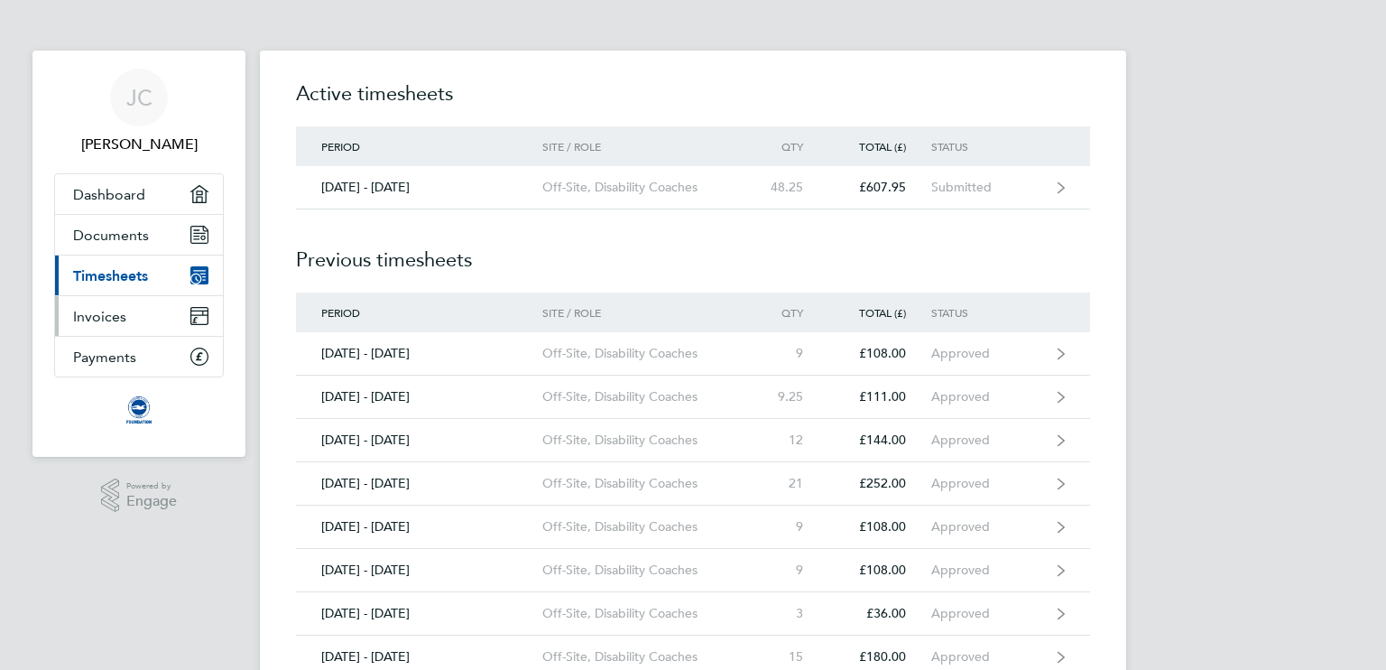
click at [204, 320] on icon "Main navigation" at bounding box center [199, 320] width 16 height 8
